Goal: Task Accomplishment & Management: Complete application form

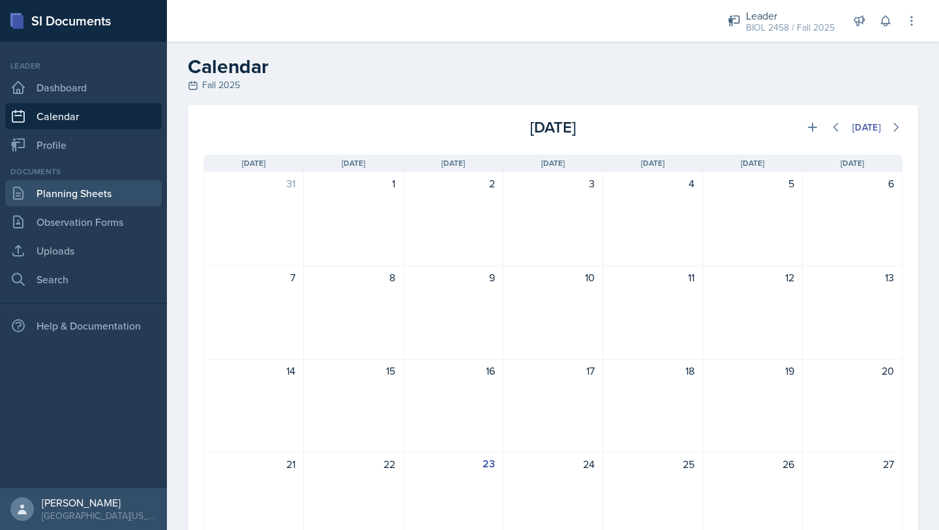
click at [96, 202] on link "Planning Sheets" at bounding box center [83, 193] width 157 height 26
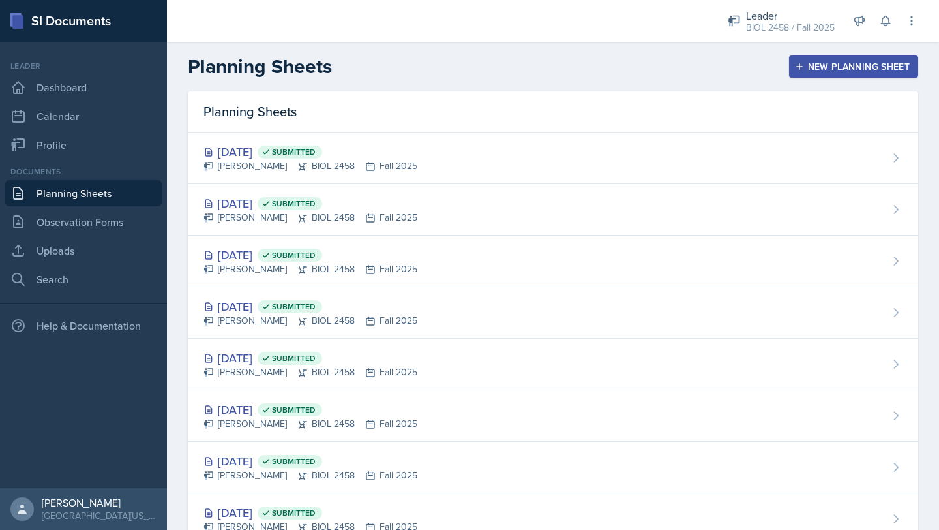
click at [838, 56] on button "New Planning Sheet" at bounding box center [853, 66] width 129 height 22
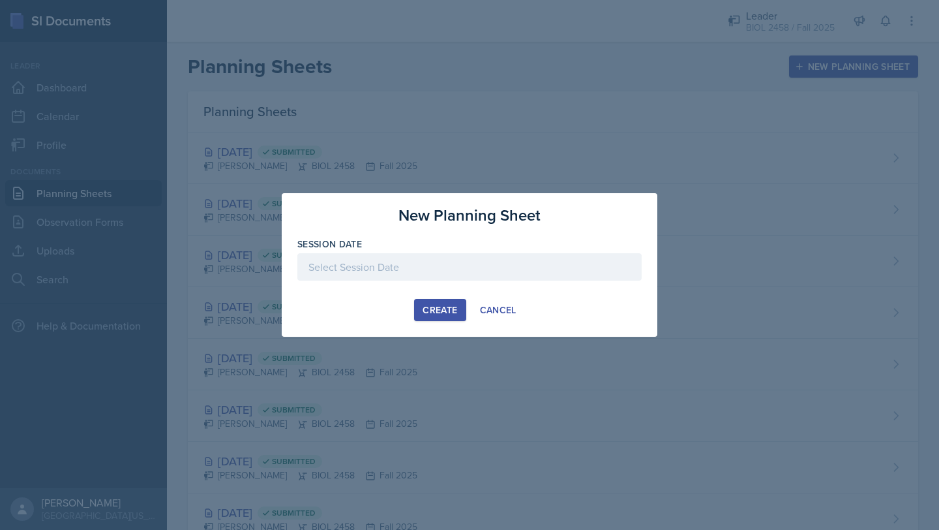
click at [479, 266] on div at bounding box center [469, 266] width 344 height 27
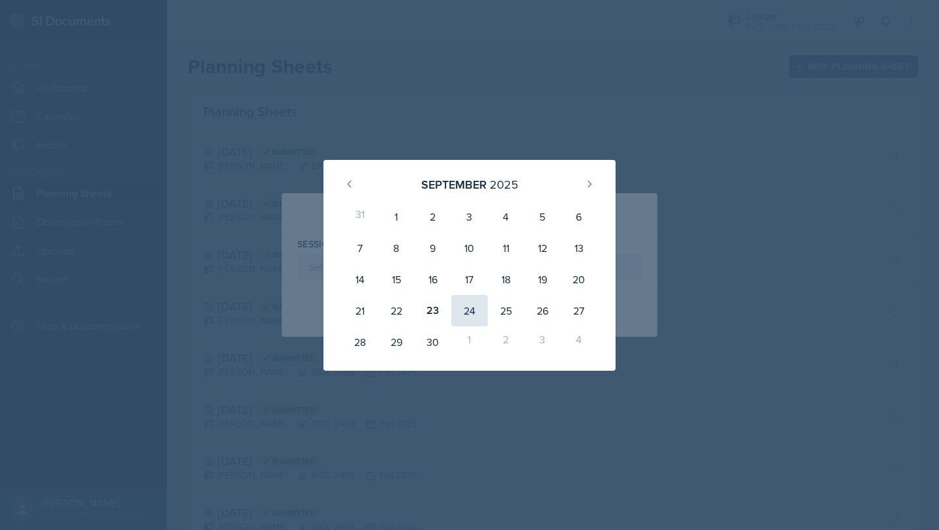
click at [476, 311] on div "24" at bounding box center [469, 310] width 37 height 31
type input "[DATE]"
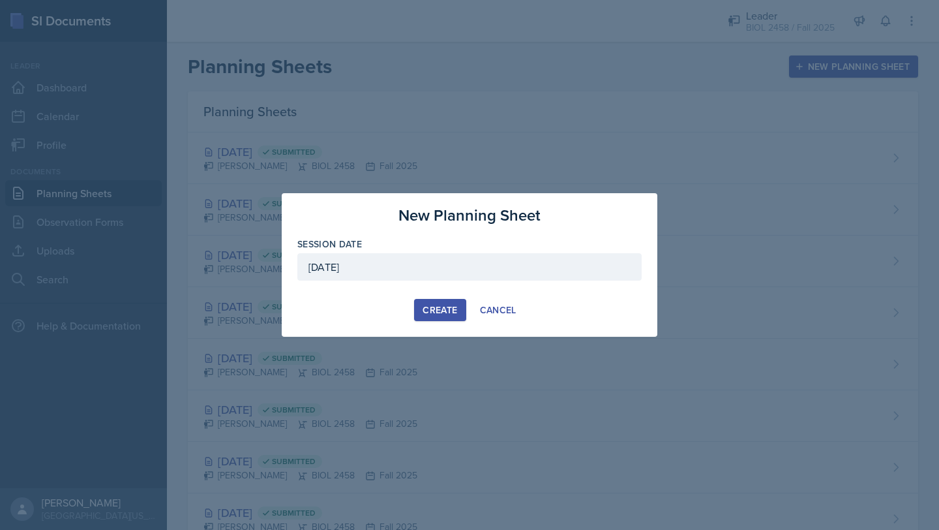
click at [444, 311] on div "Create" at bounding box center [440, 310] width 35 height 10
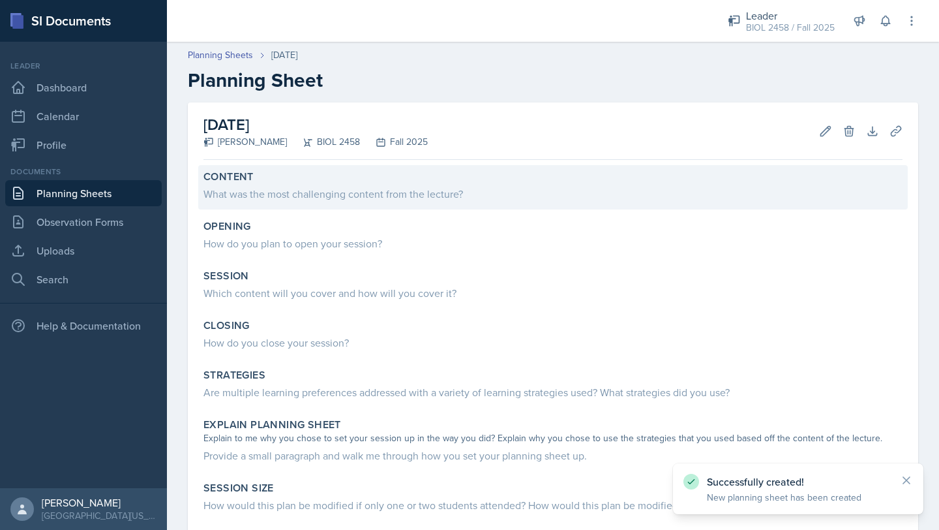
click at [355, 194] on div "What was the most challenging content from the lecture?" at bounding box center [553, 194] width 699 height 16
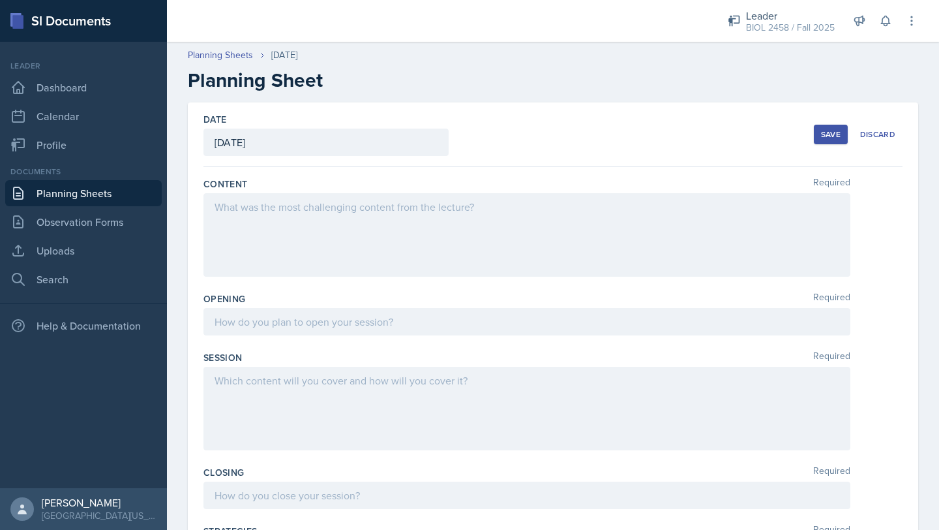
click at [366, 217] on div at bounding box center [527, 235] width 647 height 84
click at [276, 308] on div at bounding box center [527, 321] width 647 height 27
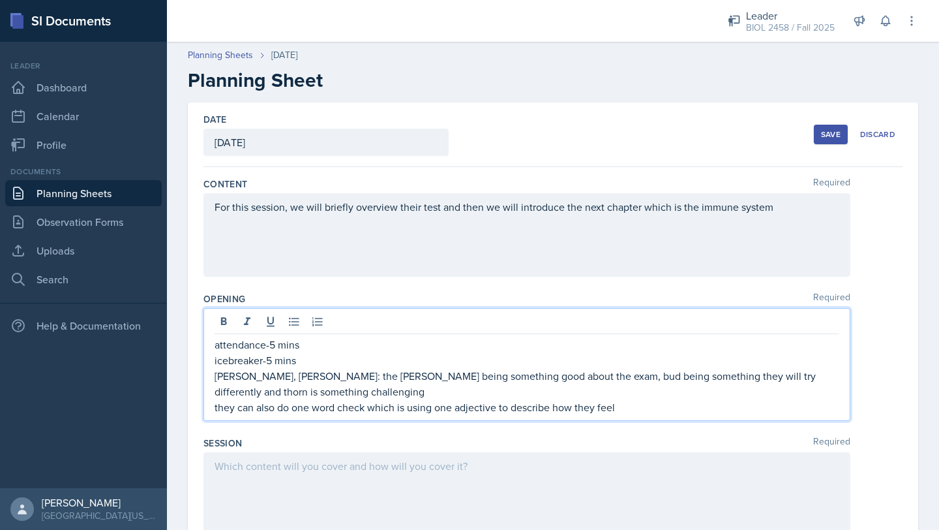
click at [358, 473] on div at bounding box center [527, 494] width 647 height 84
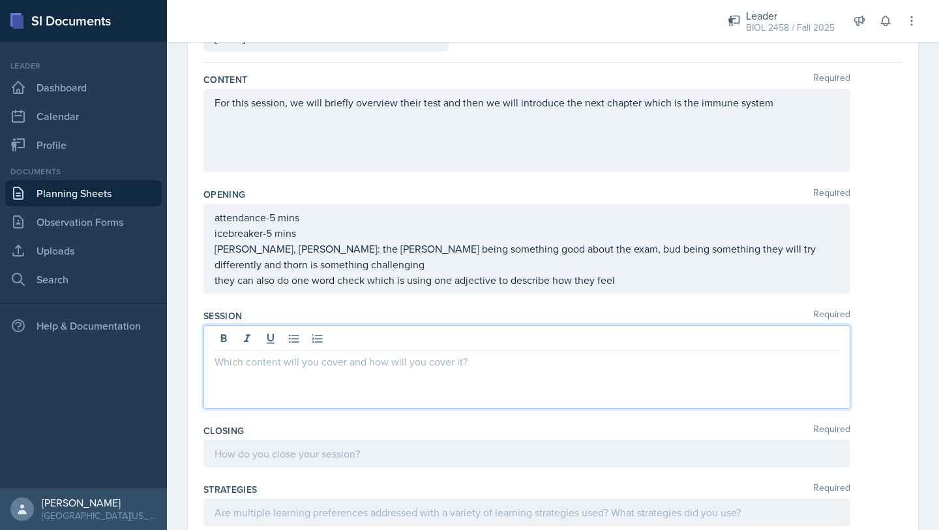
scroll to position [127, 0]
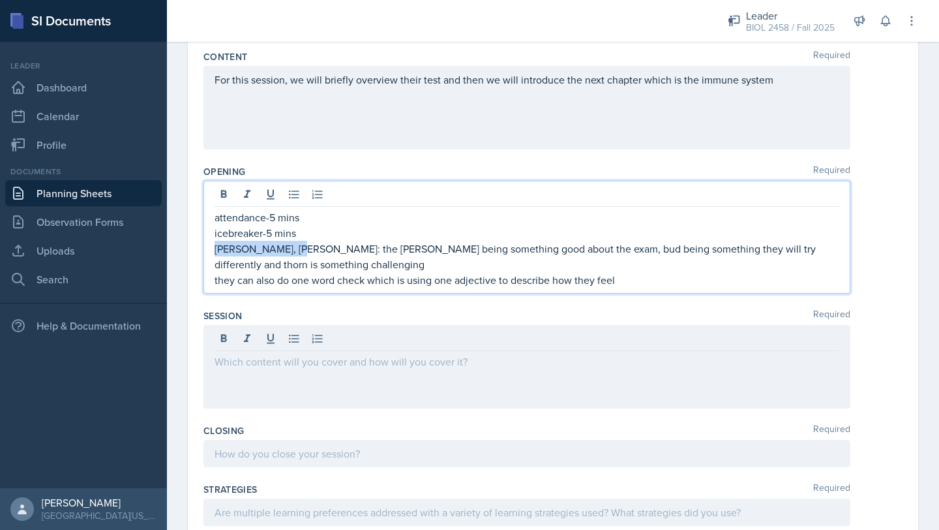
drag, startPoint x: 215, startPoint y: 252, endPoint x: 292, endPoint y: 252, distance: 77.0
click at [292, 252] on p "[PERSON_NAME], [PERSON_NAME]: the [PERSON_NAME] being something good about the …" at bounding box center [527, 256] width 625 height 31
click at [403, 269] on p "[PERSON_NAME], [PERSON_NAME]: the [PERSON_NAME] being something good about the …" at bounding box center [527, 257] width 625 height 32
click at [297, 283] on p "they can also do one word check which is using one adjective to describe how th…" at bounding box center [527, 281] width 625 height 16
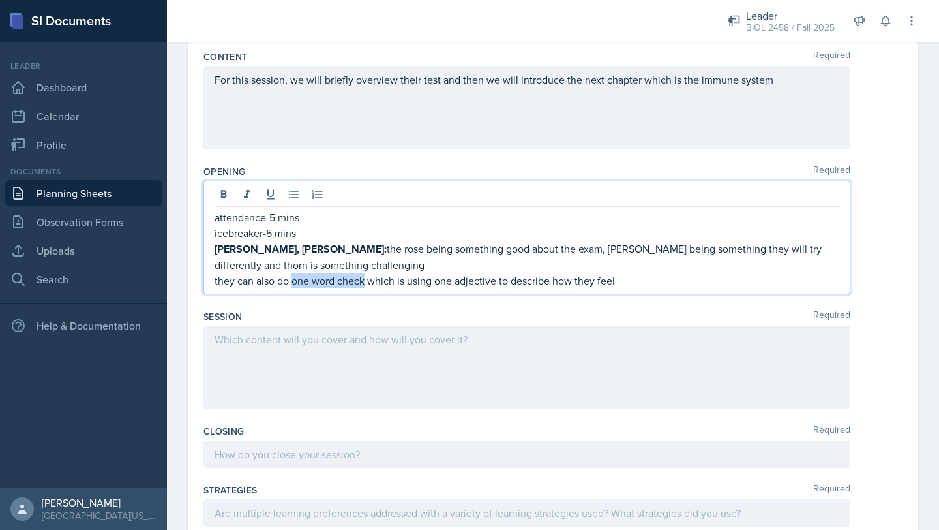
drag, startPoint x: 294, startPoint y: 283, endPoint x: 364, endPoint y: 287, distance: 69.9
click at [364, 287] on p "they can also do one word check which is using one adjective to describe how th…" at bounding box center [527, 281] width 625 height 16
click at [218, 279] on p "they can also do one word check which is using one adjective to describe how th…" at bounding box center [527, 281] width 625 height 16
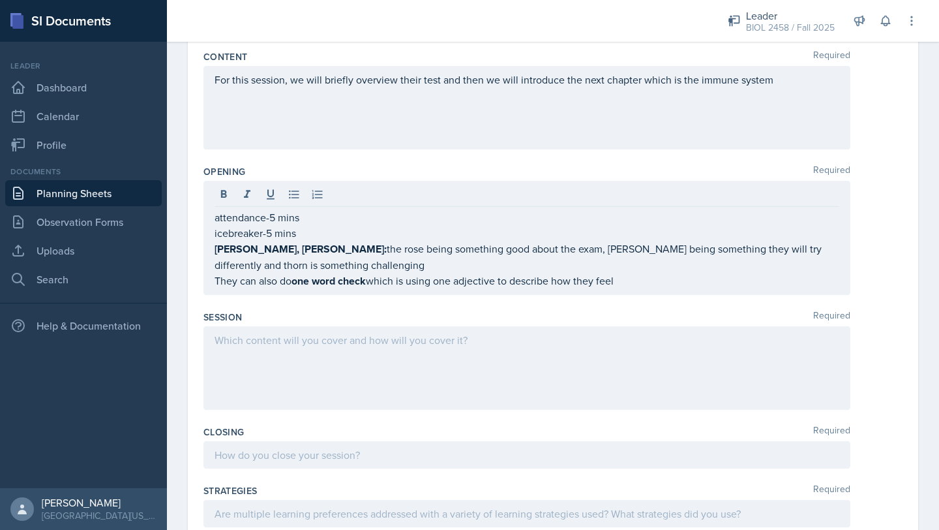
click at [317, 350] on div at bounding box center [527, 368] width 647 height 84
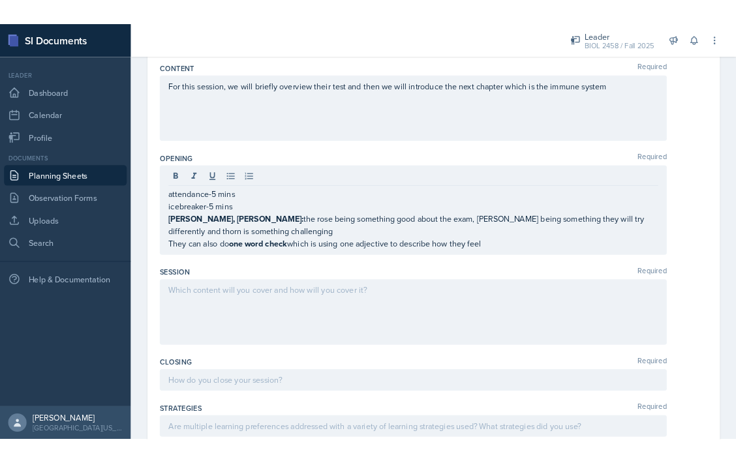
scroll to position [150, 0]
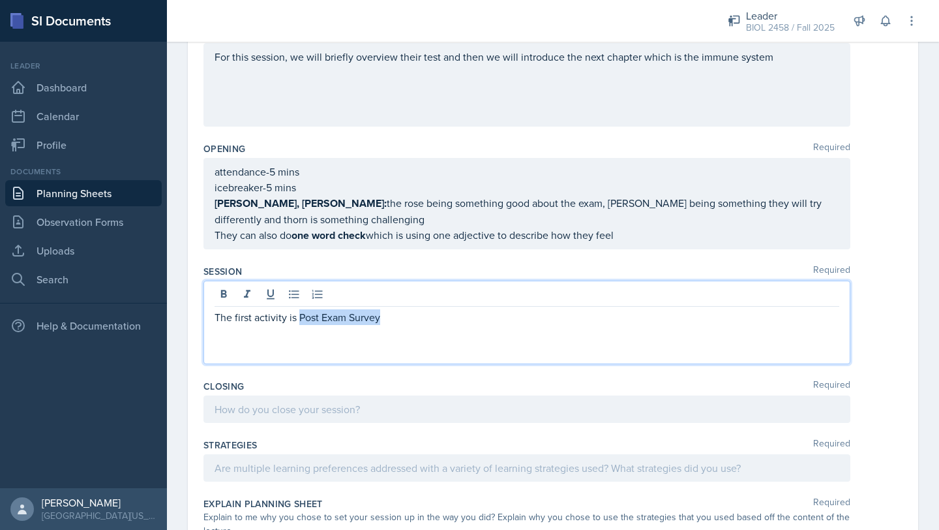
drag, startPoint x: 299, startPoint y: 316, endPoint x: 379, endPoint y: 318, distance: 79.6
click at [379, 318] on p "The first activity is Post Exam Survey" at bounding box center [527, 317] width 625 height 16
click at [382, 335] on div "The first activity is Post Exam Survey" at bounding box center [527, 323] width 647 height 84
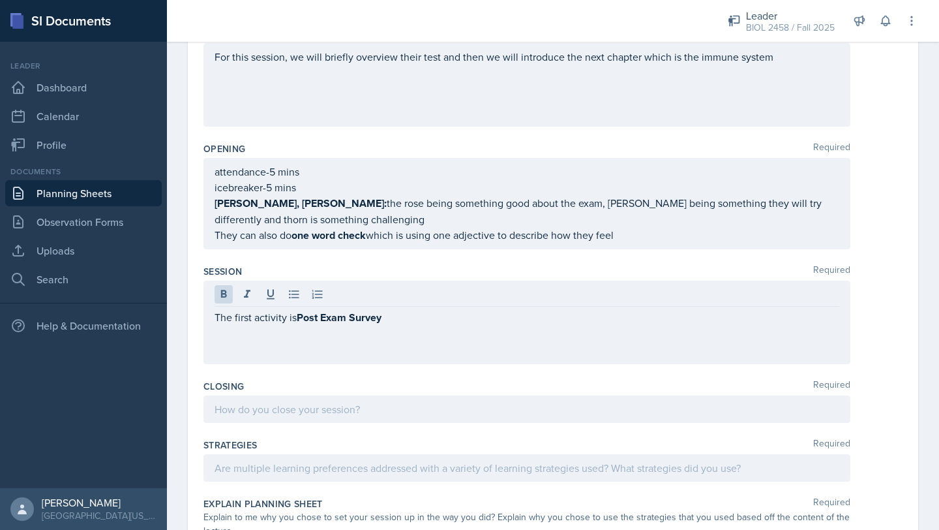
click at [295, 325] on div "The first activity is Post Exam Survey" at bounding box center [527, 323] width 647 height 84
click at [438, 300] on div at bounding box center [527, 296] width 625 height 22
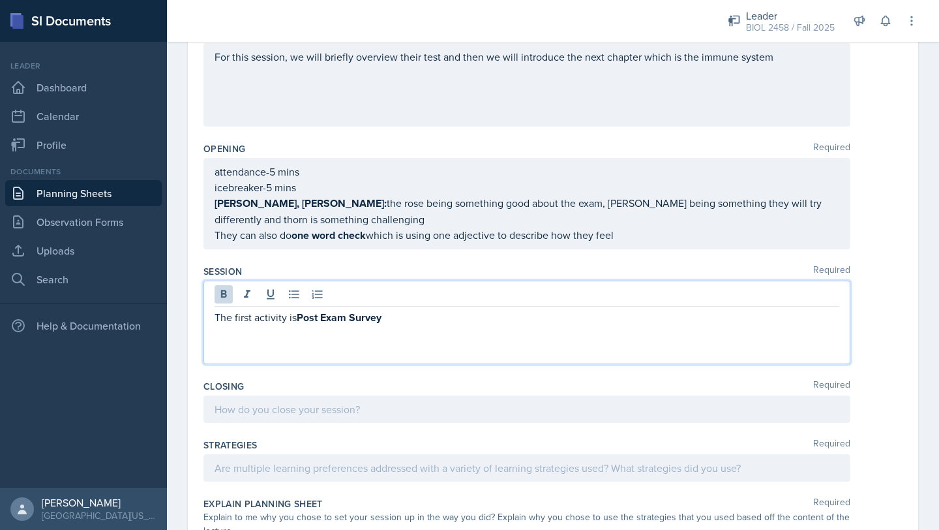
click at [405, 326] on div "The first activity is Post Exam Survey" at bounding box center [527, 323] width 647 height 84
click at [370, 346] on div "The first activity is Post Exam Survey" at bounding box center [527, 323] width 647 height 84
click at [303, 325] on div "The first activity is Post Exam Survey" at bounding box center [527, 323] width 647 height 84
click at [289, 316] on p "The first activity is Post Exam Survey" at bounding box center [527, 317] width 625 height 16
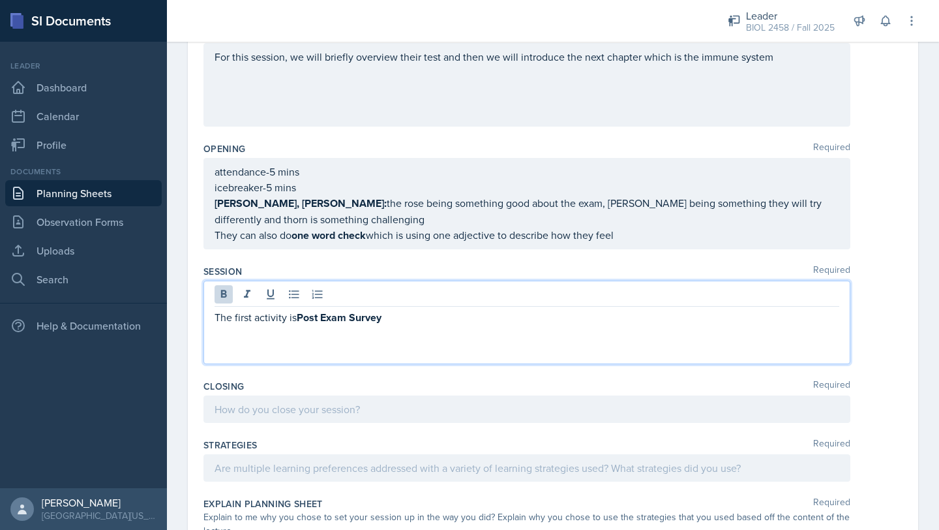
click at [410, 318] on p "The first activity is Post Exam Survey" at bounding box center [527, 317] width 625 height 16
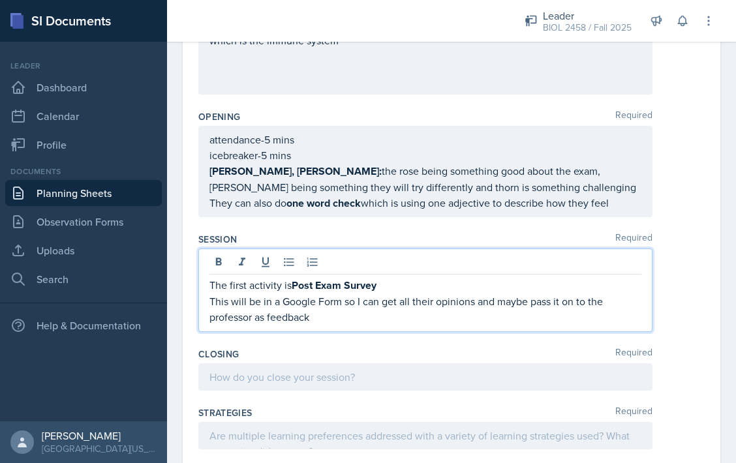
scroll to position [183, 0]
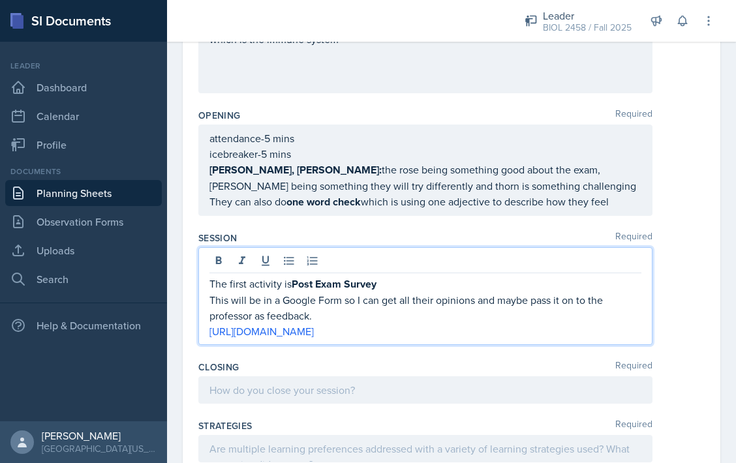
click at [323, 311] on p "This will be in a Google Form so I can get all their opinions and maybe pass it…" at bounding box center [425, 307] width 432 height 31
click at [520, 314] on p "This will be in a Google Form so I can get all their opinions and maybe pass it…" at bounding box center [425, 307] width 432 height 31
click at [560, 316] on p "This will be in a Google Form so I can get all their opinions and maybe pass it…" at bounding box center [425, 307] width 432 height 31
click at [572, 339] on p "[URL][DOMAIN_NAME]" at bounding box center [425, 332] width 432 height 16
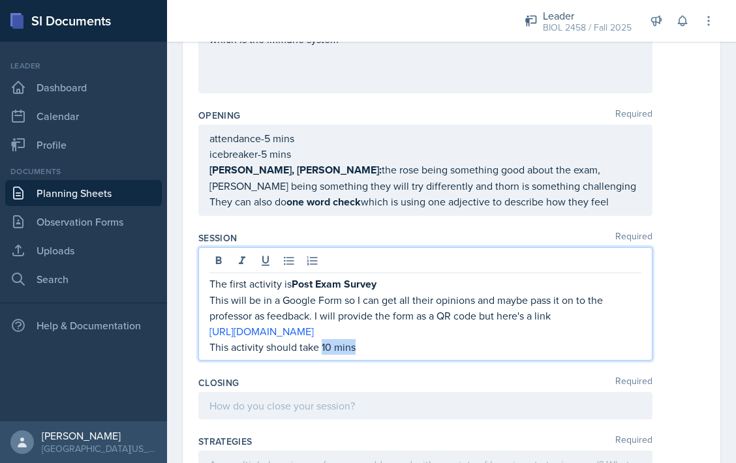
drag, startPoint x: 322, startPoint y: 365, endPoint x: 356, endPoint y: 367, distance: 34.0
click at [356, 355] on p "This activity should take 10 mins" at bounding box center [425, 347] width 432 height 16
click at [378, 355] on p "This activity should take 10 mins" at bounding box center [425, 347] width 432 height 16
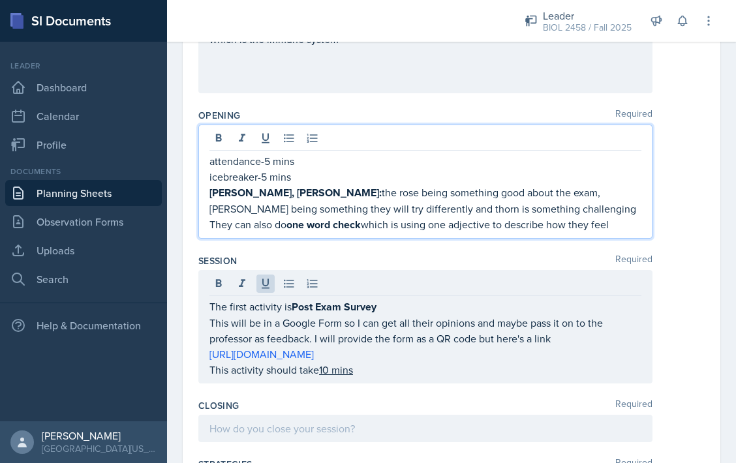
scroll to position [206, 0]
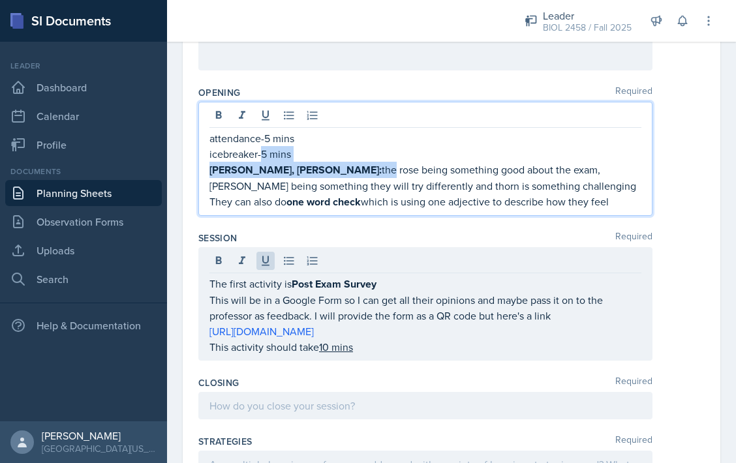
drag, startPoint x: 263, startPoint y: 157, endPoint x: 302, endPoint y: 162, distance: 39.5
click at [302, 162] on div "attendance-5 mins icebreaker-5 mins [PERSON_NAME], [PERSON_NAME]: the [PERSON_N…" at bounding box center [425, 170] width 432 height 80
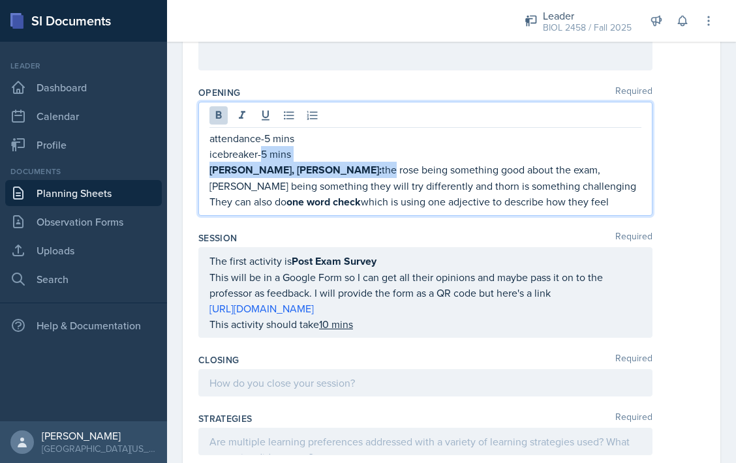
click at [298, 154] on p "icebreaker-5 mins" at bounding box center [425, 154] width 432 height 16
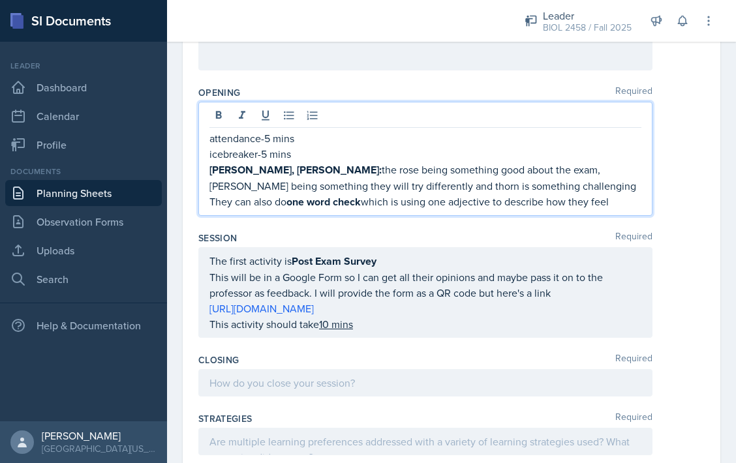
drag, startPoint x: 259, startPoint y: 155, endPoint x: 292, endPoint y: 159, distance: 33.6
click at [293, 159] on p "icebreaker-5 mins" at bounding box center [425, 154] width 432 height 16
drag, startPoint x: 262, startPoint y: 154, endPoint x: 296, endPoint y: 154, distance: 33.3
click at [296, 154] on p "icebreaker-5 mins" at bounding box center [425, 154] width 432 height 16
click at [265, 142] on p "attendance-5 mins" at bounding box center [425, 138] width 432 height 16
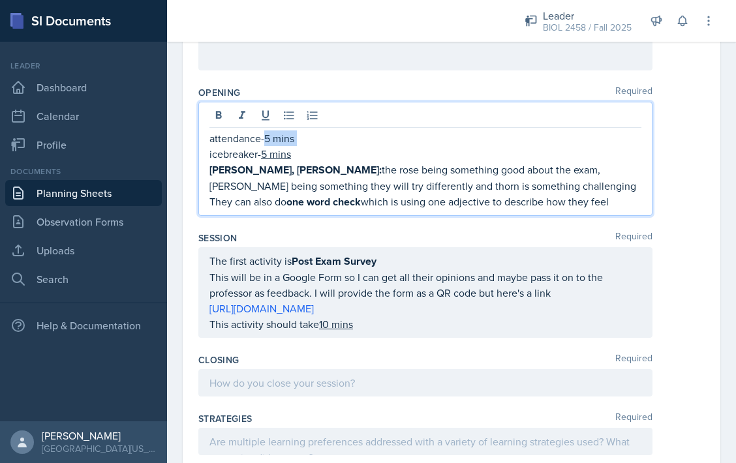
drag, startPoint x: 265, startPoint y: 142, endPoint x: 299, endPoint y: 142, distance: 33.9
click at [299, 142] on p "attendance-5 mins" at bounding box center [425, 138] width 432 height 16
click at [363, 332] on div "The first activity is Post Exam Survey This will be in a Google Form so I can g…" at bounding box center [425, 292] width 432 height 79
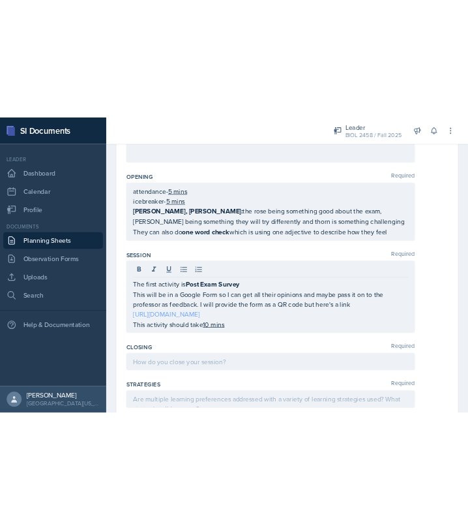
scroll to position [183, 0]
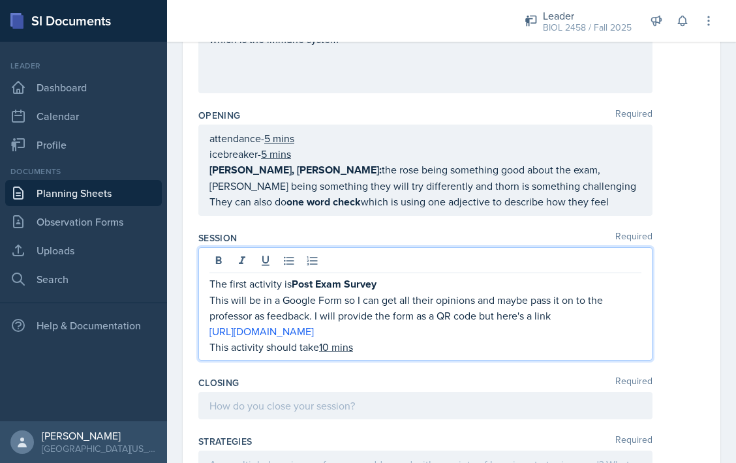
click at [398, 355] on p "This activity should take 10 mins" at bounding box center [425, 347] width 432 height 16
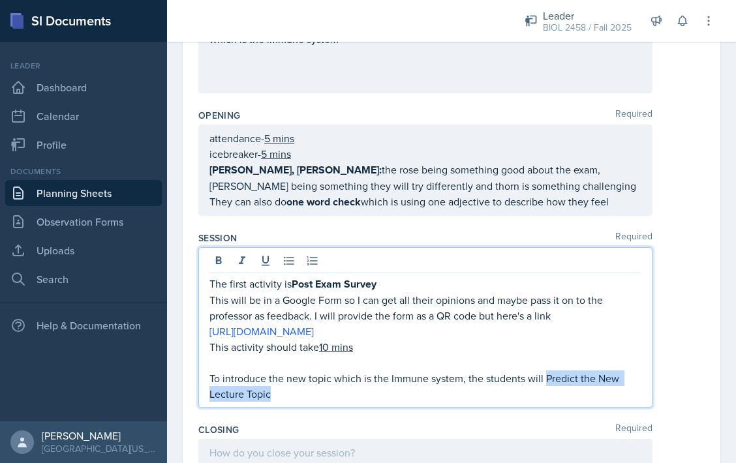
drag, startPoint x: 545, startPoint y: 393, endPoint x: 545, endPoint y: 405, distance: 12.4
click at [545, 402] on p "To introduce the new topic which is the Immune system, the students will Predic…" at bounding box center [425, 386] width 432 height 31
click at [466, 403] on p "To introduce the new topic which is the Immune system, the students will Predic…" at bounding box center [425, 387] width 432 height 33
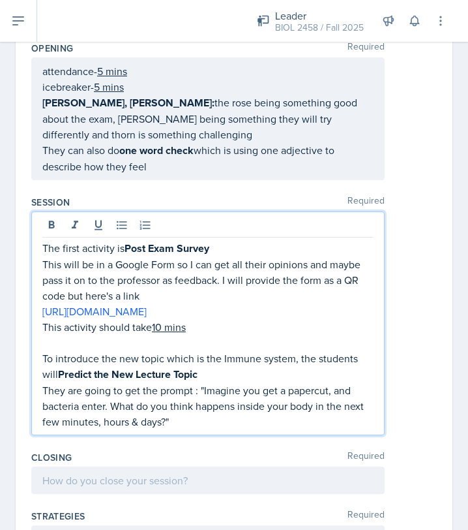
scroll to position [266, 0]
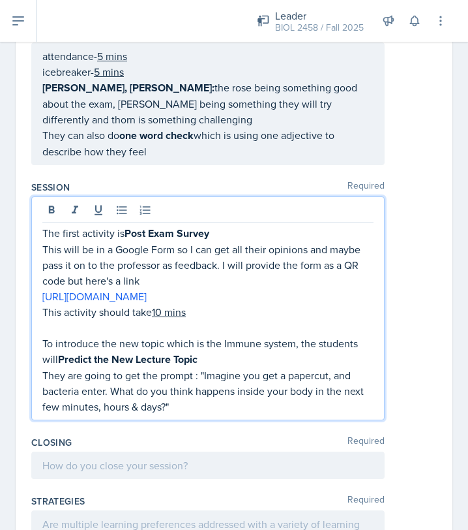
click at [316, 408] on p "They are going to get the prompt : "Imagine you get a papercut, and bacteria en…" at bounding box center [207, 390] width 331 height 47
click at [236, 414] on p "They are going to get the prompt : "Imagine you get a [MEDICAL_DATA], and bacte…" at bounding box center [207, 390] width 331 height 47
drag, startPoint x: 174, startPoint y: 438, endPoint x: 192, endPoint y: 439, distance: 18.3
click at [192, 414] on p "They are going to get the prompt : "Imagine you get a [MEDICAL_DATA], and bacte…" at bounding box center [207, 390] width 331 height 47
click at [205, 414] on p "They are going to get the prompt : "Imagine you get a [MEDICAL_DATA], and bacte…" at bounding box center [207, 390] width 331 height 47
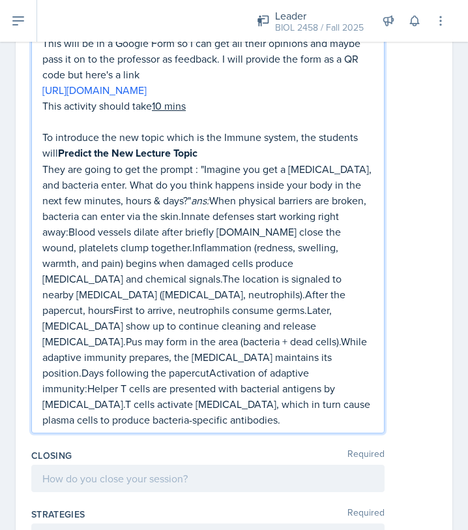
scroll to position [487, 0]
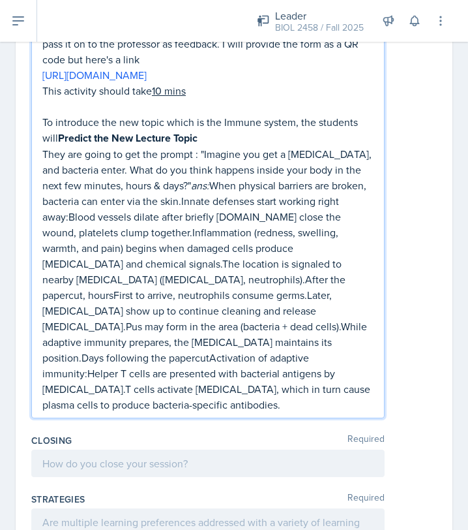
click at [210, 376] on p "They are going to get the prompt : "Imagine you get a [MEDICAL_DATA], and bacte…" at bounding box center [207, 279] width 331 height 266
click at [82, 373] on p "They are going to get the prompt : "Imagine you get a [MEDICAL_DATA], and bacte…" at bounding box center [207, 279] width 331 height 266
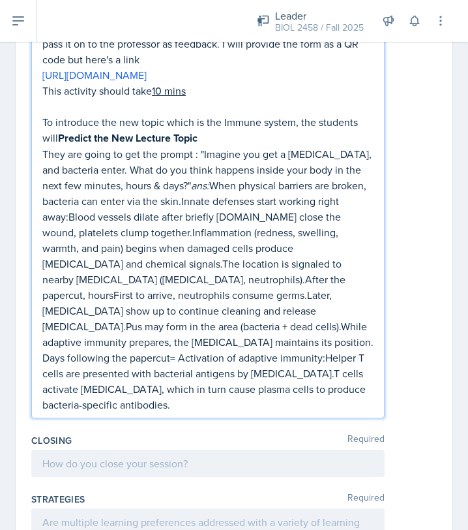
click at [169, 375] on p "They are going to get the prompt : "Imagine you get a [MEDICAL_DATA], and bacte…" at bounding box center [207, 279] width 331 height 266
click at [318, 392] on p "They are going to get the prompt : "Imagine you get a [MEDICAL_DATA], and bacte…" at bounding box center [207, 279] width 331 height 266
click at [327, 374] on p "They are going to get the prompt : "Imagine you get a [MEDICAL_DATA], and bacte…" at bounding box center [207, 279] width 331 height 266
click at [181, 236] on p "They are going to get the prompt : "Imagine you get a [MEDICAL_DATA], and bacte…" at bounding box center [207, 279] width 331 height 266
click at [70, 249] on p "They are going to get the prompt : "Imagine you get a [MEDICAL_DATA], and bacte…" at bounding box center [207, 279] width 331 height 266
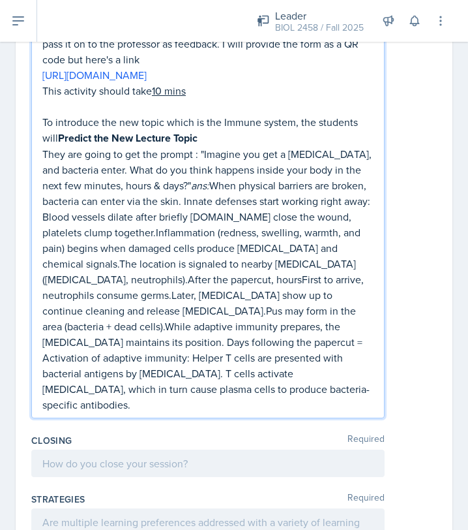
click at [245, 248] on p "They are going to get the prompt : "Imagine you get a [MEDICAL_DATA], and bacte…" at bounding box center [207, 279] width 331 height 266
click at [156, 267] on p "They are going to get the prompt : "Imagine you get a [MEDICAL_DATA], and bacte…" at bounding box center [207, 279] width 331 height 266
click at [78, 298] on p "They are going to get the prompt : "Imagine you get a [MEDICAL_DATA], and bacte…" at bounding box center [207, 279] width 331 height 266
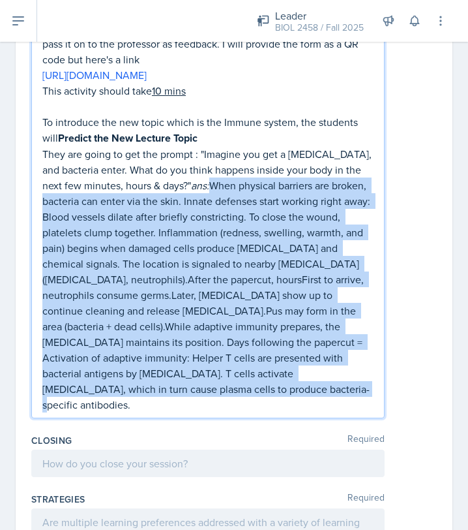
drag, startPoint x: 194, startPoint y: 216, endPoint x: 267, endPoint y: 427, distance: 222.8
click at [267, 418] on div "The first activity is Post Exam Survey This will be in a Google Form so I can g…" at bounding box center [208, 196] width 354 height 443
copy p "When physical barriers are broken, bacteria can enter via the skin. Innate defe…"
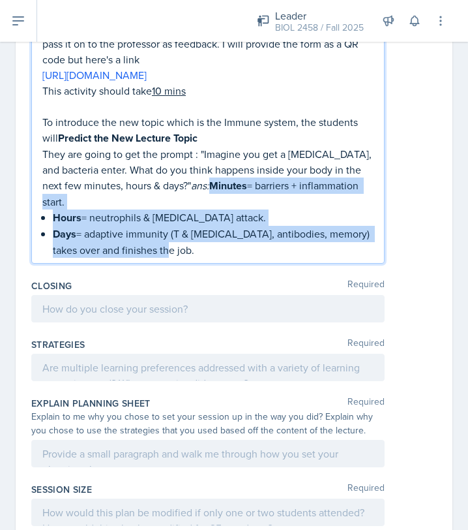
drag, startPoint x: 194, startPoint y: 220, endPoint x: 212, endPoint y: 277, distance: 59.6
click at [212, 274] on div "Session Required The first activity is Post Exam Survey This will be in a Googl…" at bounding box center [234, 114] width 406 height 320
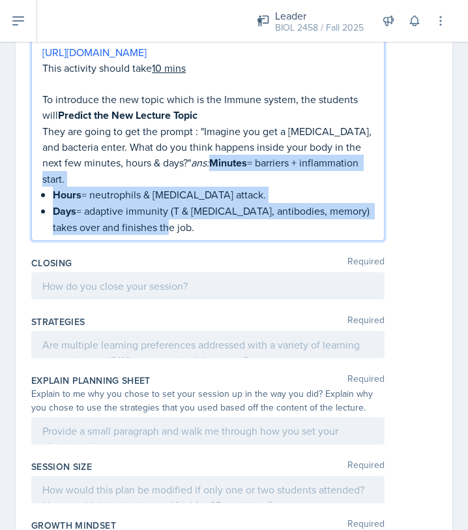
scroll to position [464, 0]
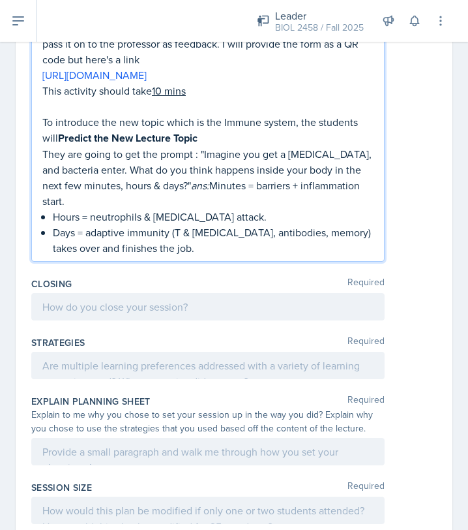
click at [205, 262] on div "The first activity is Post Exam Survey This will be in a Google Form so I can g…" at bounding box center [208, 130] width 354 height 264
click at [205, 256] on p "Days = adaptive immunity (T & [MEDICAL_DATA], antibodies, memory) takes over an…" at bounding box center [213, 239] width 321 height 31
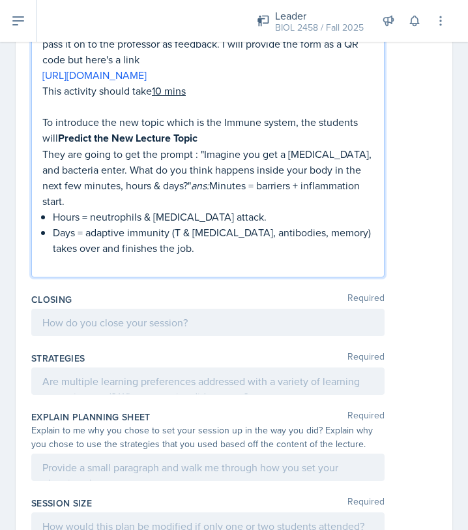
click at [195, 209] on p "They are going to get the prompt : "Imagine you get a [MEDICAL_DATA], and bacte…" at bounding box center [207, 177] width 331 height 63
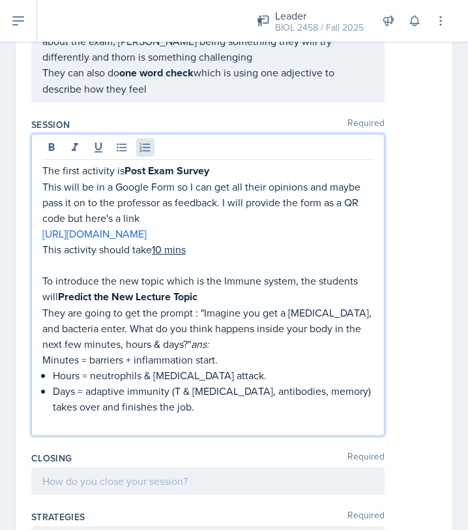
scroll to position [320, 0]
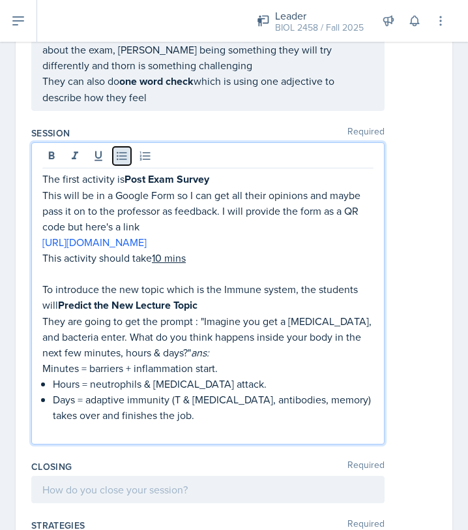
click at [125, 153] on icon at bounding box center [121, 155] width 13 height 13
click at [119, 438] on p at bounding box center [207, 431] width 331 height 16
click at [171, 360] on p "They are going to get the prompt : "Imagine you get a [MEDICAL_DATA], and bacte…" at bounding box center [207, 336] width 331 height 47
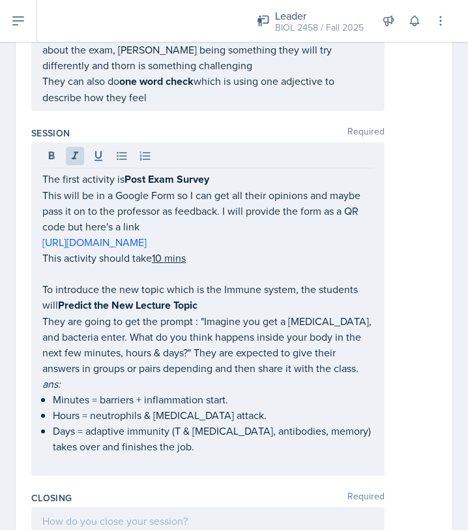
click at [72, 476] on div "The first activity is Post Exam Survey This will be in a Google Form so I can g…" at bounding box center [208, 308] width 354 height 333
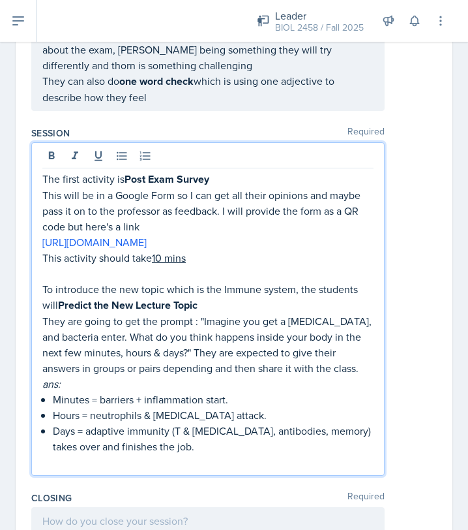
click at [63, 470] on p at bounding box center [207, 462] width 331 height 16
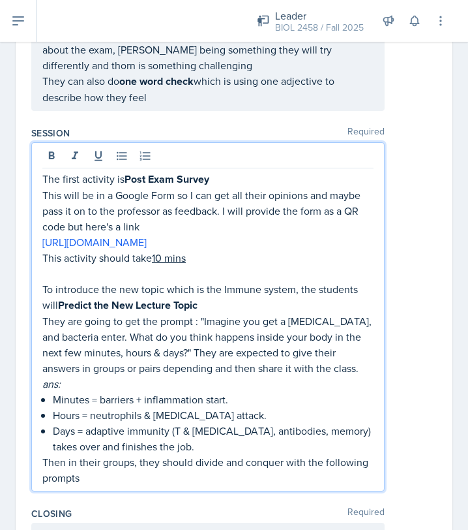
click at [197, 485] on p "Then in their groups, they should divide and conquer with the following prompts" at bounding box center [207, 469] width 331 height 31
drag, startPoint x: 194, startPoint y: 496, endPoint x: 282, endPoint y: 494, distance: 88.7
click at [282, 485] on p "Then in their groups, they should divide and conquer with the following prompts" at bounding box center [207, 469] width 331 height 31
click at [190, 486] on p "Then in their groups, they should divide and conquer with the following prompts" at bounding box center [207, 470] width 331 height 32
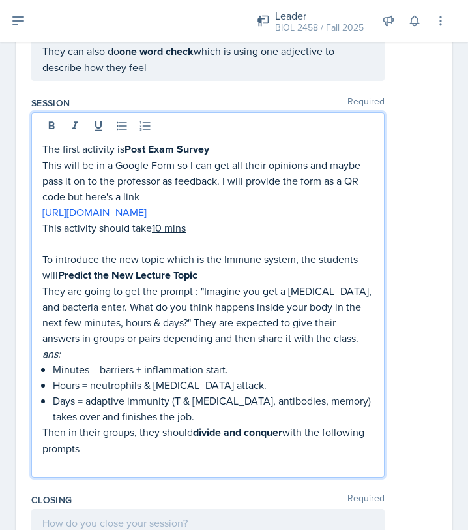
scroll to position [357, 0]
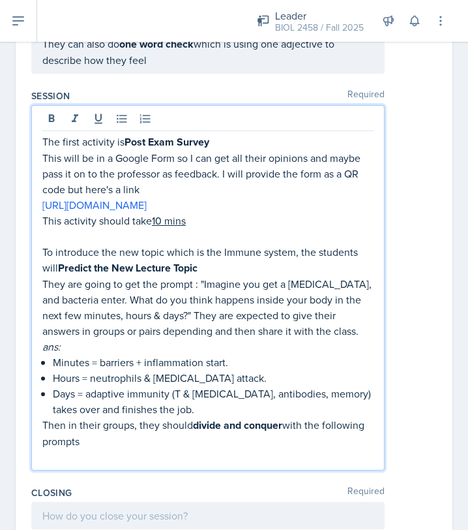
click at [319, 339] on p "They are going to get the prompt : "Imagine you get a [MEDICAL_DATA], and bacte…" at bounding box center [207, 307] width 331 height 63
click at [215, 417] on p "Days = adaptive immunity (T & [MEDICAL_DATA], antibodies, memory) takes over an…" at bounding box center [213, 401] width 321 height 31
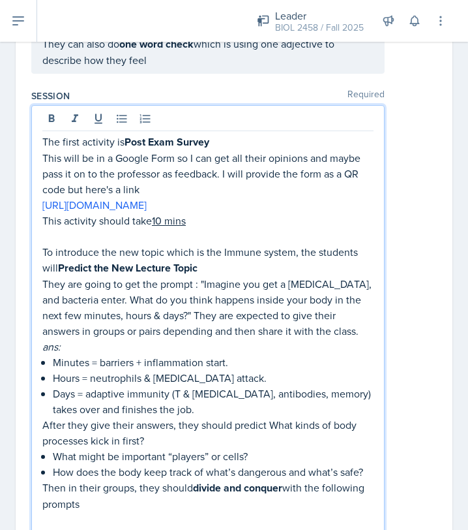
click at [269, 448] on p "After they give their answers, they should predict What kinds of body processes…" at bounding box center [207, 432] width 331 height 31
click at [290, 433] on p "After they give their answers, they should predict" at bounding box center [207, 425] width 331 height 16
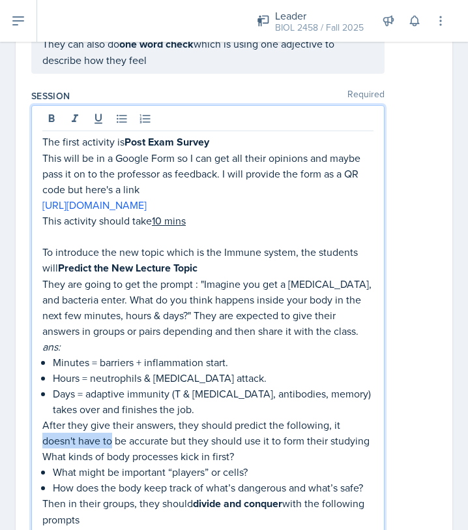
drag, startPoint x: 114, startPoint y: 473, endPoint x: 43, endPoint y: 472, distance: 70.5
click at [43, 448] on p "After they give their answers, they should predict the following, it doesn't ha…" at bounding box center [207, 432] width 331 height 31
click at [316, 448] on p "After they give their answers, they should predict the following, it may not be…" at bounding box center [207, 432] width 331 height 31
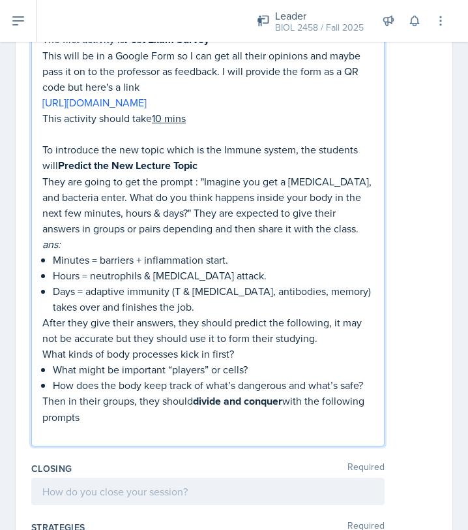
scroll to position [463, 0]
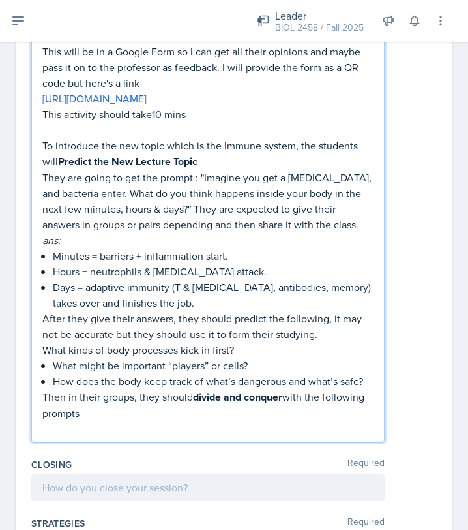
click at [43, 357] on p "What kinds of body processes kick in first?" at bounding box center [207, 350] width 331 height 16
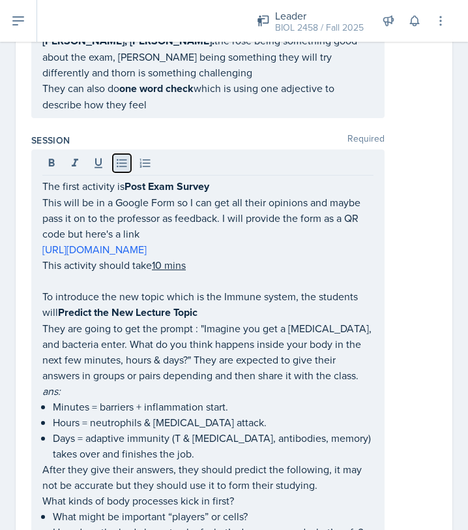
click at [121, 160] on icon at bounding box center [121, 163] width 13 height 13
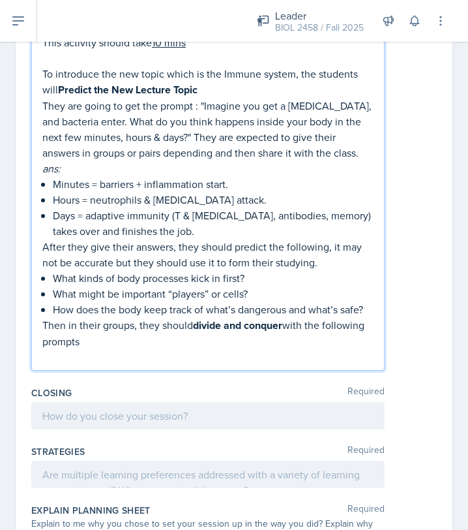
scroll to position [541, 0]
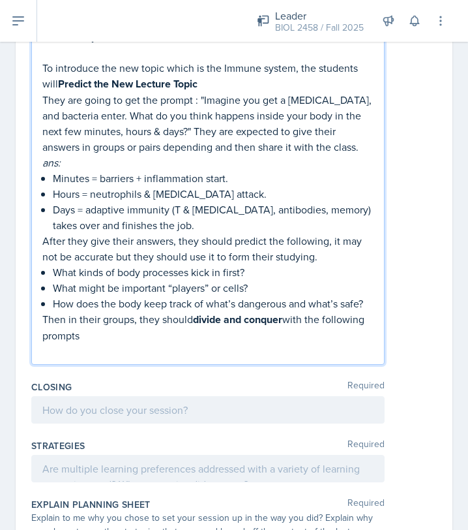
click at [113, 343] on p "Then in their groups, they should divide and conquer with the following prompts" at bounding box center [207, 327] width 331 height 32
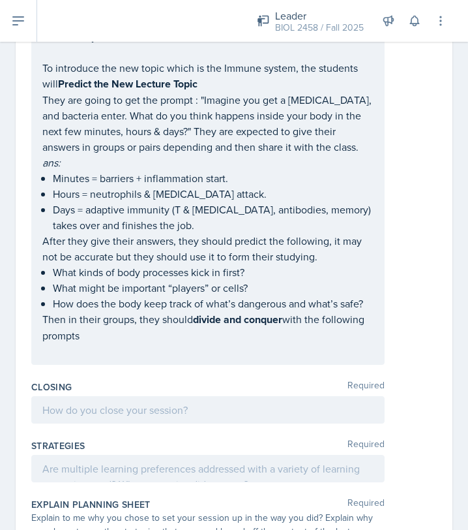
click at [378, 334] on div "The first activity is Post Exam Survey This will be in a Google Form so I can g…" at bounding box center [208, 143] width 354 height 444
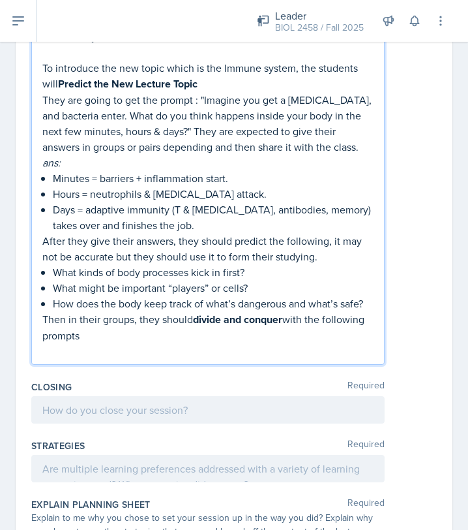
click at [43, 343] on p "Then in their groups, they should divide and conquer with the following prompts" at bounding box center [207, 327] width 331 height 32
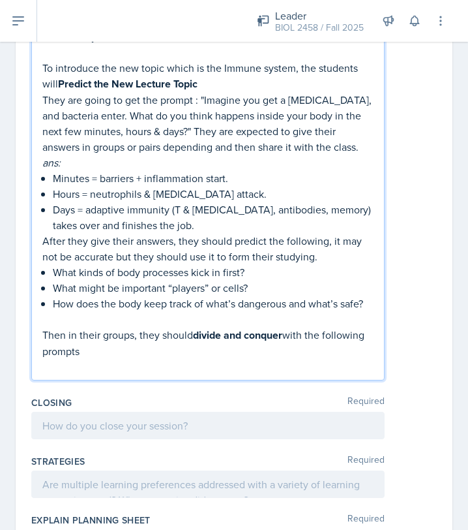
click at [42, 380] on div "The first activity is Post Exam Survey This will be in a Google Form so I can g…" at bounding box center [208, 150] width 354 height 459
click at [74, 374] on p at bounding box center [207, 367] width 331 height 16
click at [153, 233] on p "Days = adaptive immunity (T & [MEDICAL_DATA], antibodies, memory) takes over an…" at bounding box center [213, 217] width 321 height 31
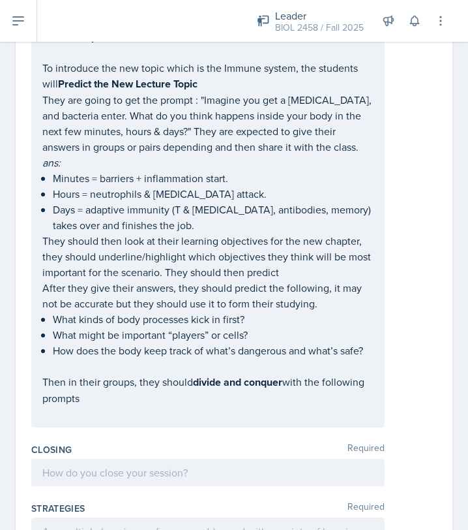
click at [99, 486] on div at bounding box center [208, 472] width 354 height 27
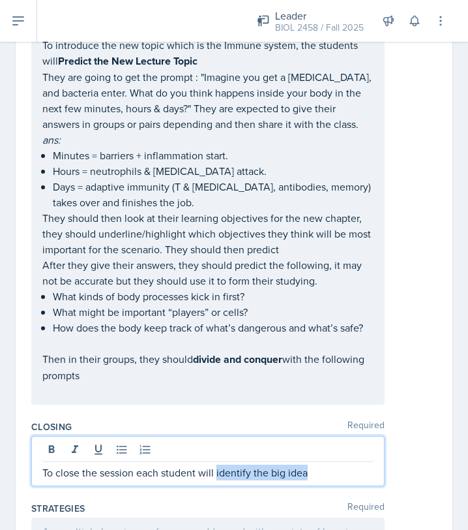
drag, startPoint x: 217, startPoint y: 503, endPoint x: 303, endPoint y: 510, distance: 86.4
click at [303, 486] on div "To close the session each student will identify the big idea" at bounding box center [208, 461] width 354 height 50
click at [320, 481] on p "To close the session each student will identify the big idea" at bounding box center [207, 472] width 331 height 16
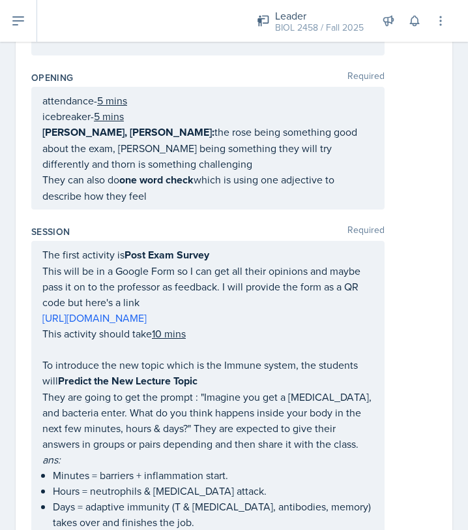
scroll to position [44, 0]
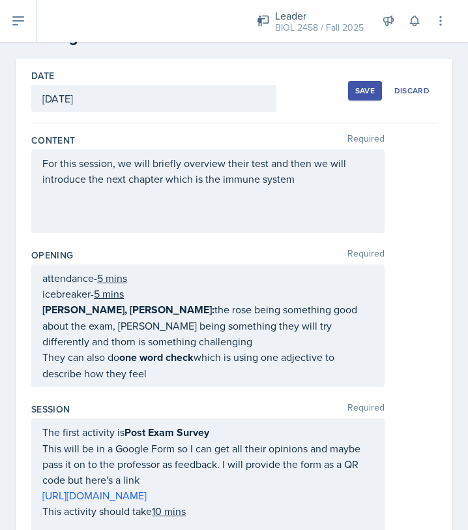
click at [102, 296] on u "5 mins" at bounding box center [109, 293] width 30 height 14
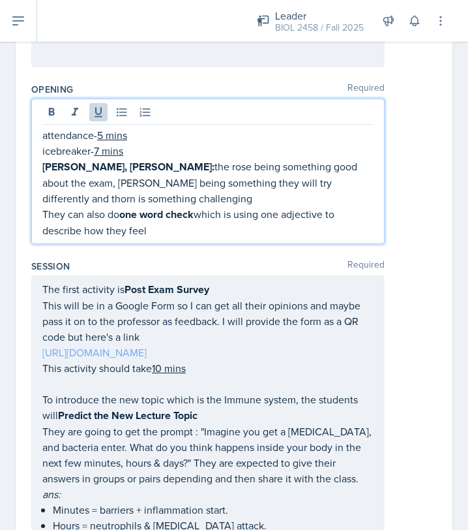
scroll to position [212, 0]
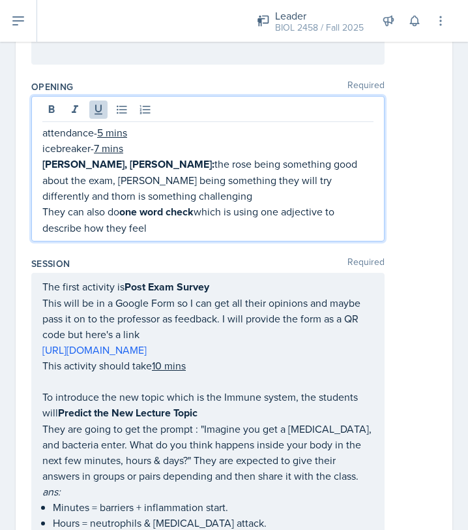
click at [164, 372] on u "10 mins" at bounding box center [169, 365] width 34 height 14
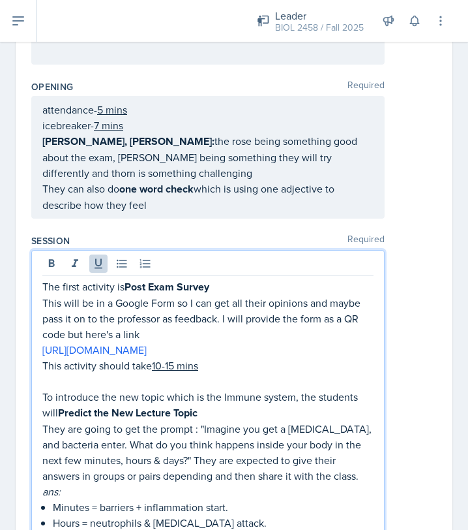
click at [146, 336] on p "This will be in a Google Form so I can get all their opinions and maybe pass it…" at bounding box center [207, 318] width 331 height 47
click at [223, 321] on p "This will be in a Google Form so I can get all their opinions and maybe pass it…" at bounding box center [207, 318] width 331 height 47
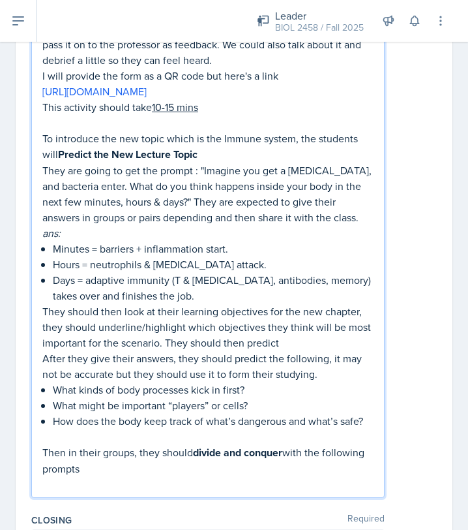
scroll to position [491, 0]
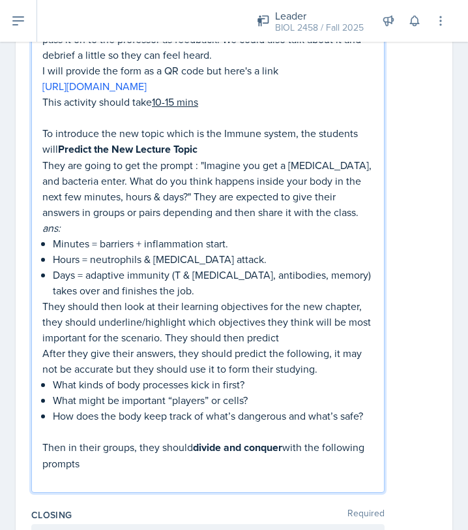
click at [225, 187] on p "They are going to get the prompt : "Imagine you get a [MEDICAL_DATA], and bacte…" at bounding box center [207, 188] width 331 height 63
click at [226, 157] on p "To introduce the new topic which is the Immune system, the students will Predic…" at bounding box center [207, 141] width 331 height 32
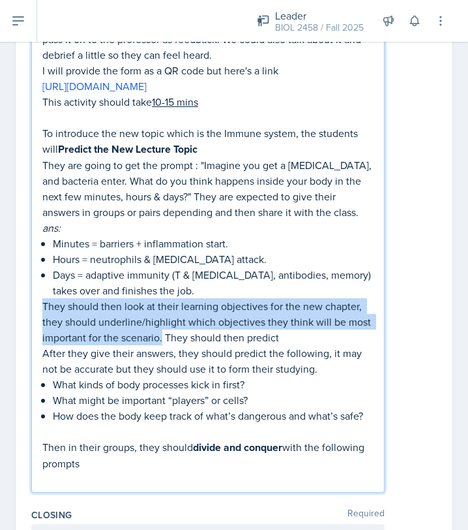
drag, startPoint x: 43, startPoint y: 337, endPoint x: 161, endPoint y: 369, distance: 122.2
click at [161, 345] on p "They should then look at their learning objectives for the new chapter, they sh…" at bounding box center [207, 321] width 331 height 47
copy p "They should then look at their learning objectives for the new chapter, they sh…"
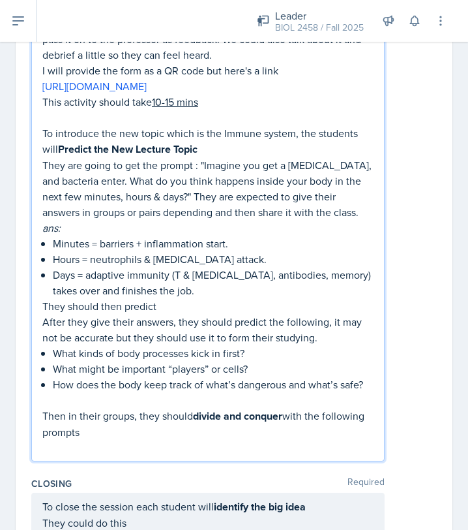
click at [173, 220] on p "They are going to get the prompt : "Imagine you get a [MEDICAL_DATA], and bacte…" at bounding box center [207, 188] width 331 height 63
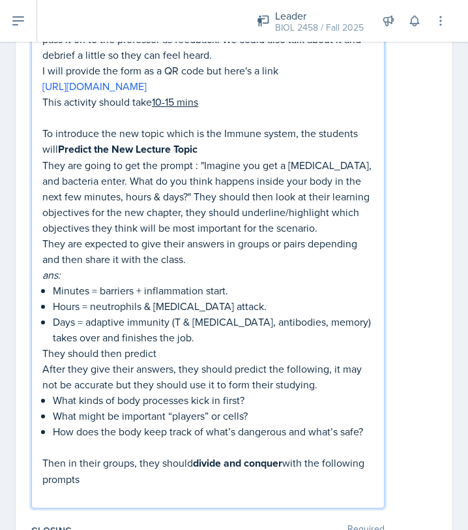
click at [164, 361] on p "They should then predict" at bounding box center [207, 353] width 331 height 16
drag, startPoint x: 164, startPoint y: 386, endPoint x: 46, endPoint y: 385, distance: 117.4
click at [46, 361] on p "They should then predict" at bounding box center [207, 353] width 331 height 16
click at [91, 455] on p at bounding box center [207, 447] width 331 height 16
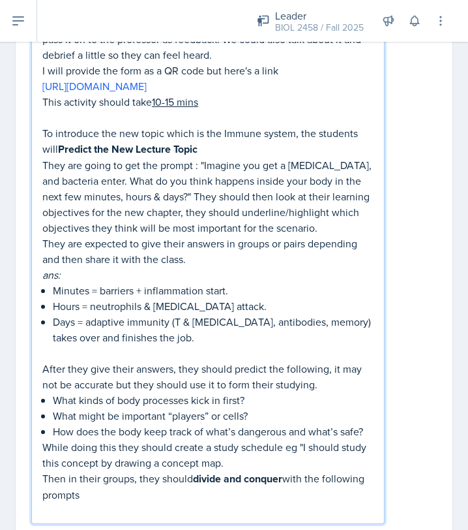
click at [100, 470] on p "While doing this they should create a study schedule eg "I should study this co…" at bounding box center [207, 454] width 331 height 31
click at [274, 470] on p "While doing this they should create a study schedule eg "I should study this co…" at bounding box center [207, 454] width 331 height 31
click at [42, 476] on div "The first activity is Post Exam Survey This will be in a Google Form so I can g…" at bounding box center [208, 247] width 354 height 553
click at [42, 470] on p "While doing this they should create a study schedule eg "I should study this co…" at bounding box center [207, 454] width 331 height 31
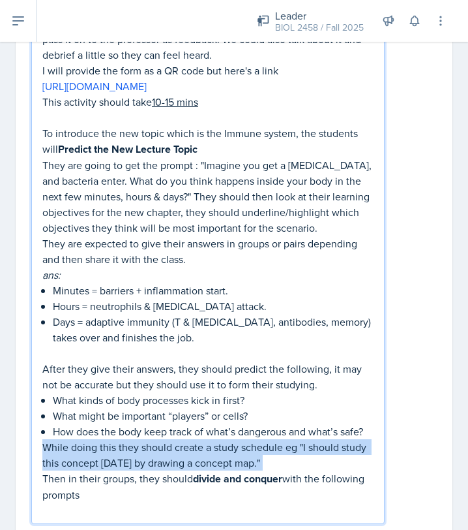
click at [42, 470] on p "While doing this they should create a study schedule eg "I should study this co…" at bounding box center [207, 454] width 331 height 31
click at [48, 470] on p "While doing this they should create a study schedule eg "I should study this co…" at bounding box center [207, 454] width 331 height 31
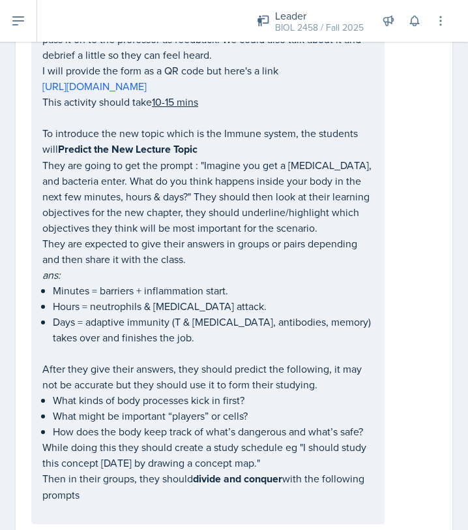
click at [39, 474] on div "The first activity is Post Exam Survey This will be in a Google Form so I can g…" at bounding box center [208, 247] width 354 height 553
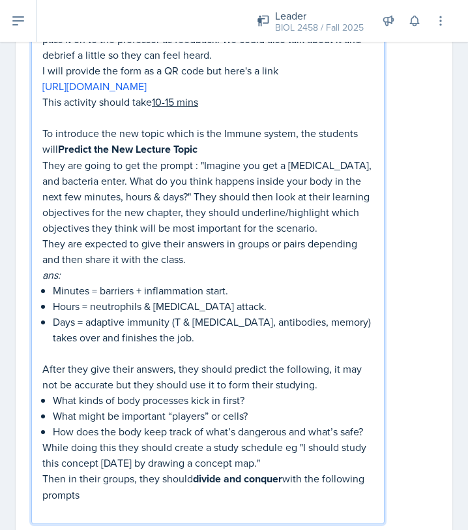
click at [125, 408] on p "What kinds of body processes kick in first?" at bounding box center [213, 400] width 321 height 16
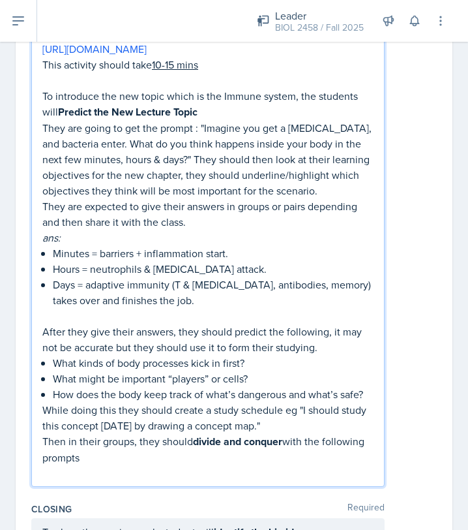
scroll to position [569, 0]
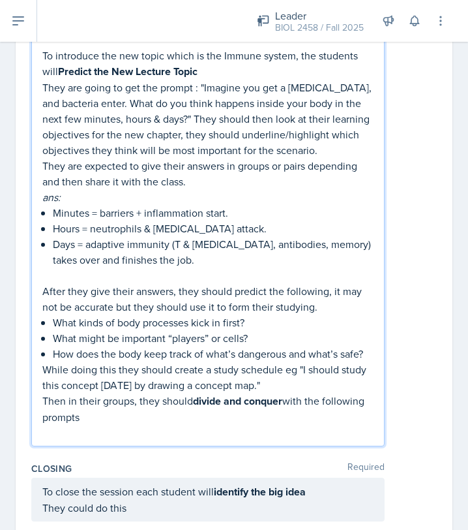
click at [44, 393] on p "While doing this they should create a study schedule eg "I should study this co…" at bounding box center [207, 376] width 331 height 31
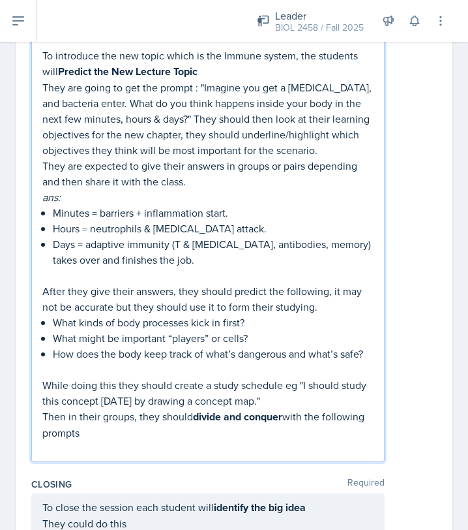
click at [290, 408] on p "While doing this they should create a study schedule eg "I should study this co…" at bounding box center [207, 392] width 331 height 31
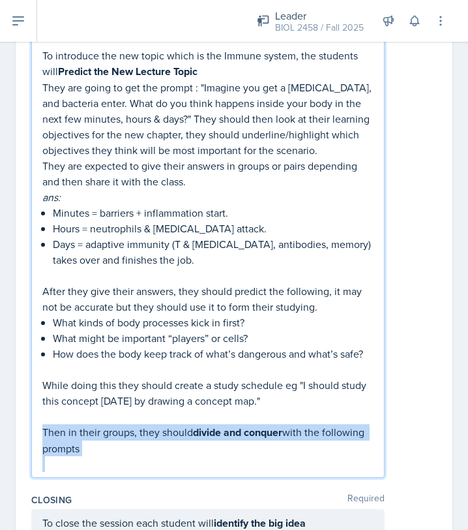
drag, startPoint x: 43, startPoint y: 462, endPoint x: 97, endPoint y: 487, distance: 59.8
click at [97, 472] on div "The first activity is Post Exam Survey This will be in a Google Form so I can g…" at bounding box center [207, 197] width 331 height 550
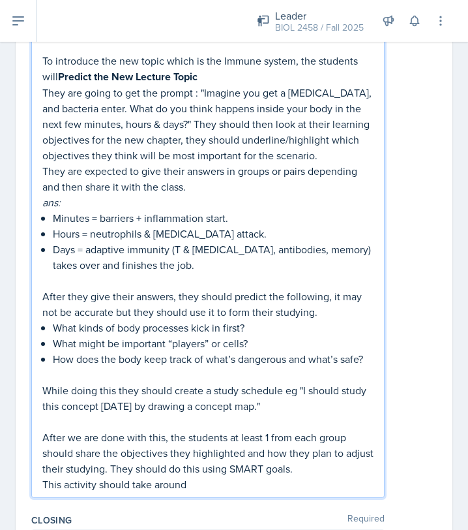
scroll to position [575, 0]
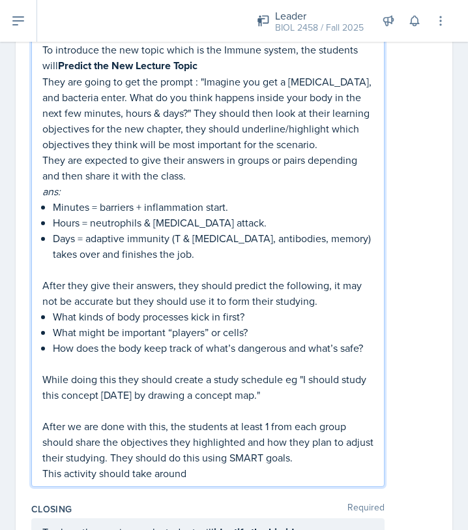
click at [47, 74] on p "To introduce the new topic which is the Immune system, the students will Predic…" at bounding box center [207, 58] width 331 height 32
click at [45, 74] on p "To introduce the new topic which is the Immune system, the students will Predic…" at bounding box center [207, 58] width 331 height 32
click at [42, 74] on p "To introduce the new topic which is the Immune system, the students will Predic…" at bounding box center [207, 58] width 331 height 32
drag, startPoint x: 42, startPoint y: 80, endPoint x: 304, endPoint y: 483, distance: 480.6
click at [304, 481] on div "The first activity is Post Exam Survey This will be in a Google Form so I can g…" at bounding box center [207, 198] width 331 height 565
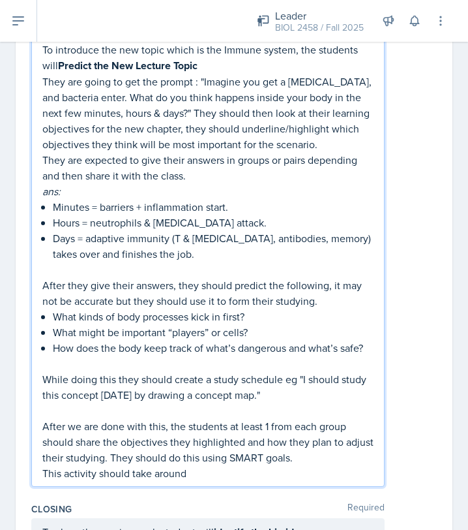
copy div "Lo ipsumdolo sit ame conse adipi el sed Doeius tempor, inc utlabore etdo Magnaa…"
click at [348, 340] on p "What might be important “players” or cells?" at bounding box center [213, 332] width 321 height 16
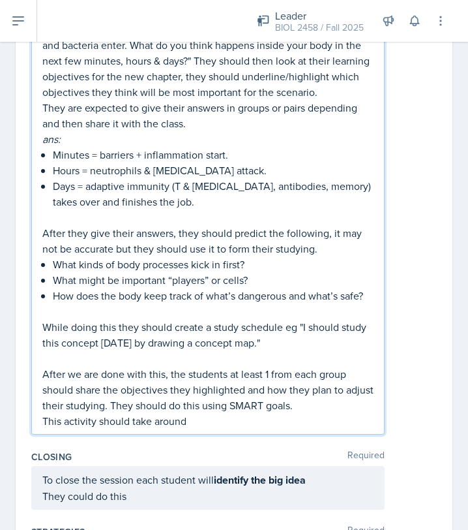
scroll to position [648, 0]
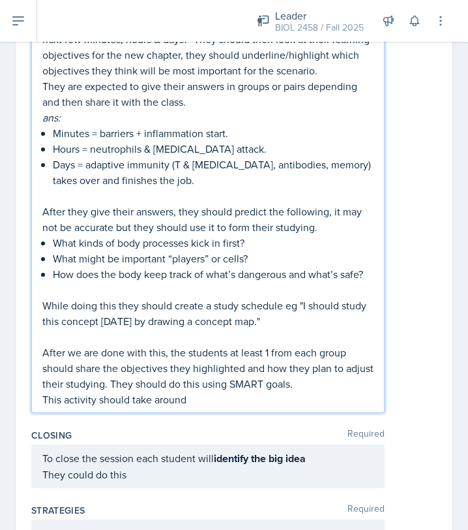
click at [217, 407] on p "This activity should take around" at bounding box center [207, 399] width 331 height 16
drag, startPoint x: 189, startPoint y: 433, endPoint x: 245, endPoint y: 434, distance: 56.1
click at [245, 407] on p "This activity should take around 25-20 mins" at bounding box center [207, 399] width 331 height 16
click at [209, 406] on u "25-20 mins" at bounding box center [213, 399] width 52 height 14
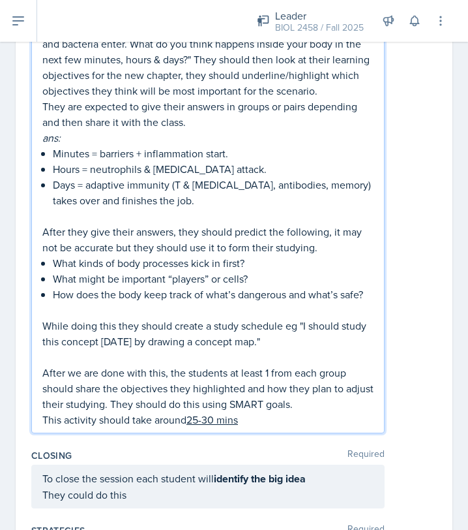
scroll to position [635, 0]
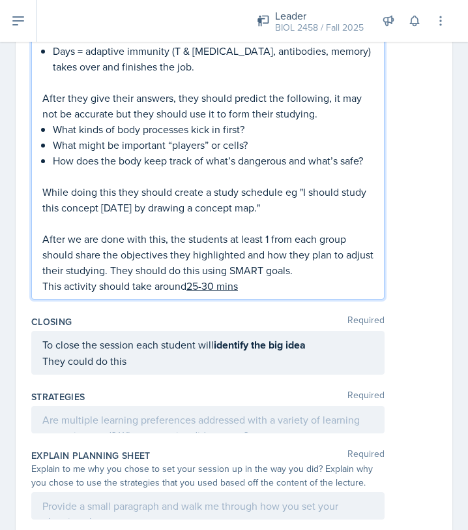
click at [241, 369] on p "They could do this" at bounding box center [207, 361] width 331 height 16
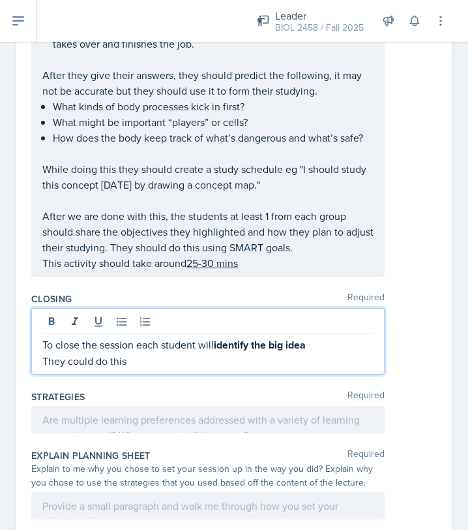
drag, startPoint x: 131, startPoint y: 393, endPoint x: 61, endPoint y: 393, distance: 70.5
click at [61, 369] on p "They could do this" at bounding box center [207, 361] width 331 height 16
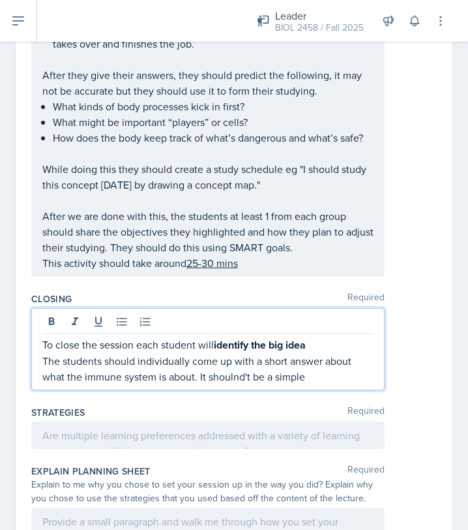
click at [239, 384] on p "The students should individually come up with a short answer about what the imm…" at bounding box center [207, 368] width 331 height 31
click at [238, 384] on p "The students should individually come up with a short answer about what the imm…" at bounding box center [207, 368] width 331 height 31
click at [321, 384] on p "The students should individually come up with a short answer about what the imm…" at bounding box center [207, 368] width 331 height 31
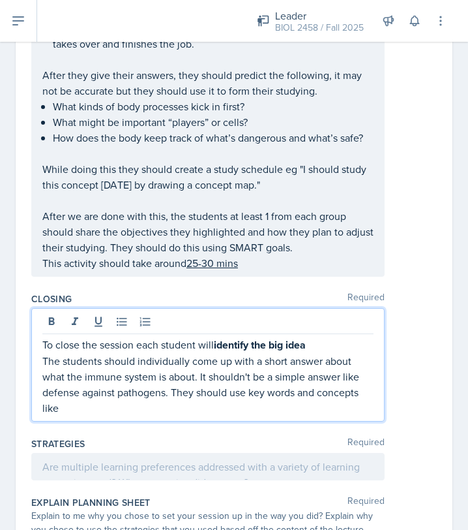
click at [79, 416] on p "The students should individually come up with a short answer about what the imm…" at bounding box center [207, 384] width 331 height 63
click at [74, 416] on p "The students should individually come up with a short answer about what the imm…" at bounding box center [207, 384] width 331 height 63
click at [136, 416] on p "The students should individually come up with a short answer about what the imm…" at bounding box center [207, 384] width 331 height 63
click at [208, 416] on p "The students should individually come up with a short answer about what the imm…" at bounding box center [207, 384] width 331 height 63
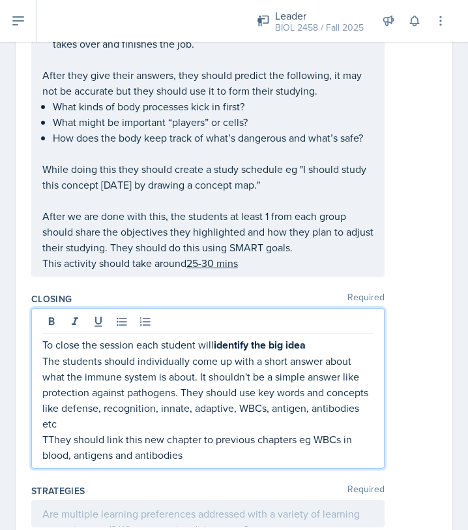
click at [47, 463] on p "TThey should link this new chapter to previous chapters eg WBCs in blood, antig…" at bounding box center [207, 446] width 331 height 31
click at [124, 326] on icon at bounding box center [122, 322] width 10 height 8
click at [42, 391] on p "The students should individually come up with a short answer about what the imm…" at bounding box center [207, 392] width 331 height 78
click at [120, 328] on icon at bounding box center [121, 321] width 13 height 13
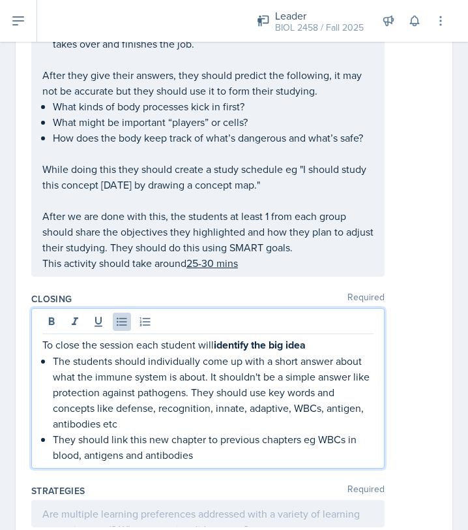
click at [208, 463] on p "They should link this new chapter to previous chapters eg WBCs in blood, antige…" at bounding box center [213, 446] width 321 height 31
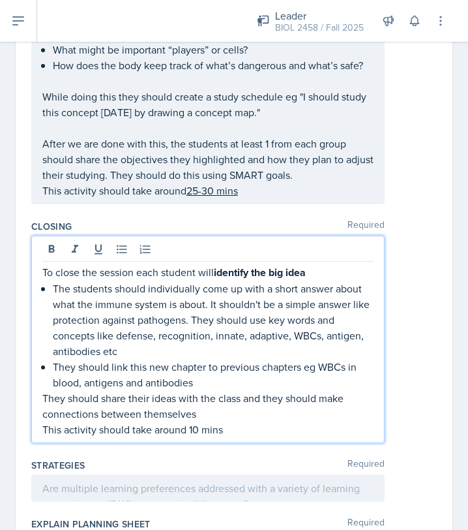
scroll to position [840, 0]
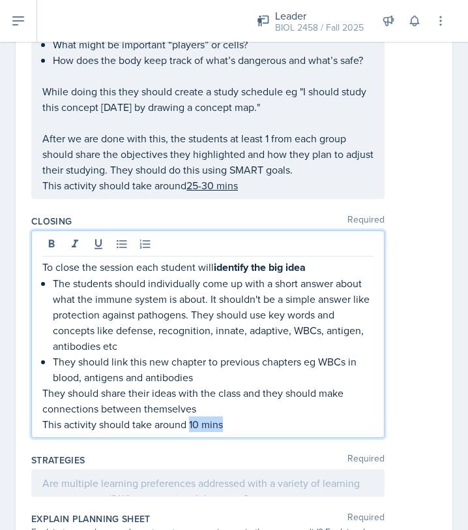
drag, startPoint x: 189, startPoint y: 452, endPoint x: 226, endPoint y: 452, distance: 37.2
click at [226, 432] on p "This activity should take around 10 mins" at bounding box center [207, 424] width 331 height 16
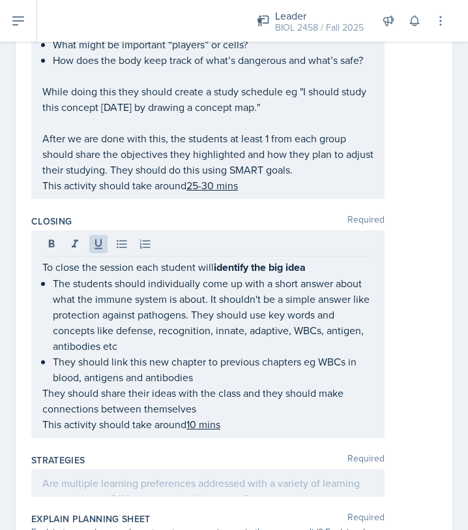
click at [251, 448] on div "Closing Required To close the session each student will identify the big idea T…" at bounding box center [234, 328] width 406 height 239
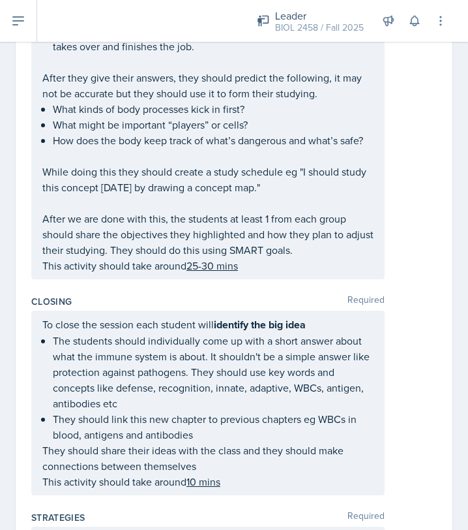
scroll to position [746, 0]
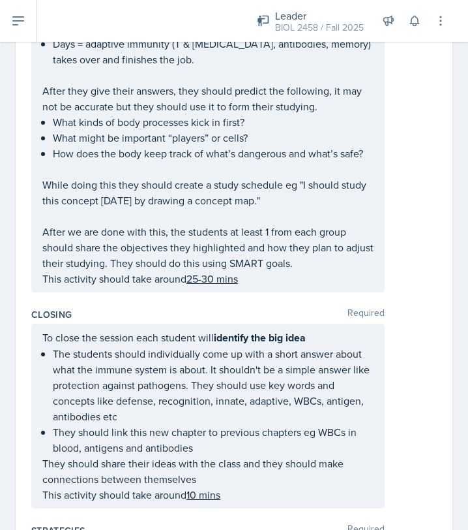
click at [255, 286] on p "This activity should take around 25-30 mins" at bounding box center [207, 279] width 331 height 16
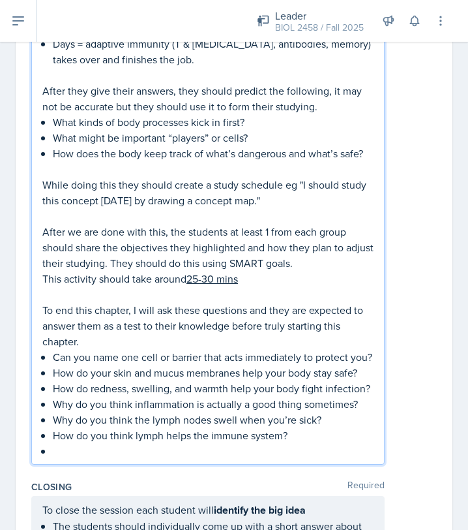
click at [116, 349] on p "To end this chapter, I will ask these questions and they are expected to answer…" at bounding box center [207, 325] width 331 height 47
drag, startPoint x: 159, startPoint y: 371, endPoint x: 196, endPoint y: 372, distance: 37.9
click at [196, 349] on p "To end this chapter, I will ask these questions and they are expected to answer…" at bounding box center [207, 325] width 331 height 47
click at [74, 459] on p at bounding box center [213, 451] width 321 height 16
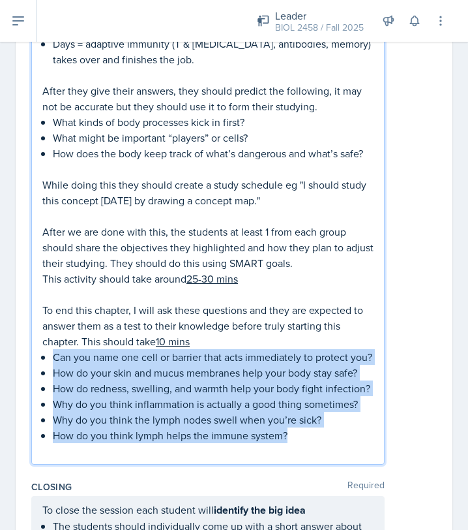
drag, startPoint x: 53, startPoint y: 388, endPoint x: 311, endPoint y: 463, distance: 267.6
click at [311, 459] on ul "Can you name one cell or barrier that acts immediately to protect you? How do y…" at bounding box center [213, 404] width 321 height 110
copy ul "Can you name one cell or barrier that acts immediately to protect you? How do y…"
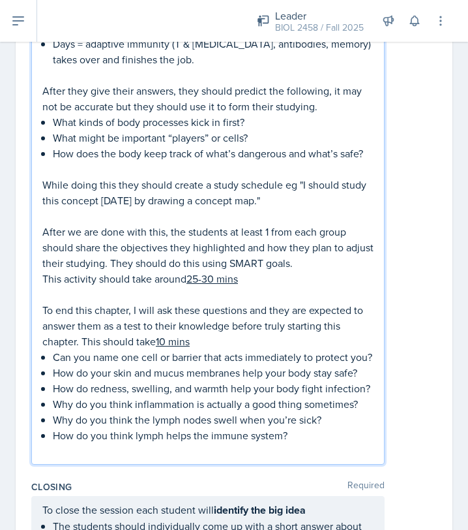
click at [388, 458] on div "The first activity is Post Exam Survey This will be in a Google Form so I can g…" at bounding box center [234, 79] width 406 height 772
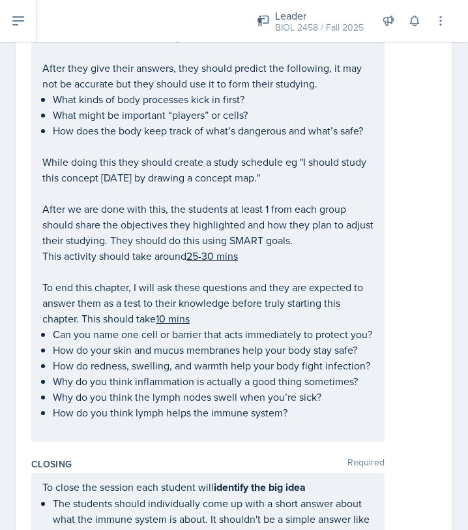
scroll to position [746, 0]
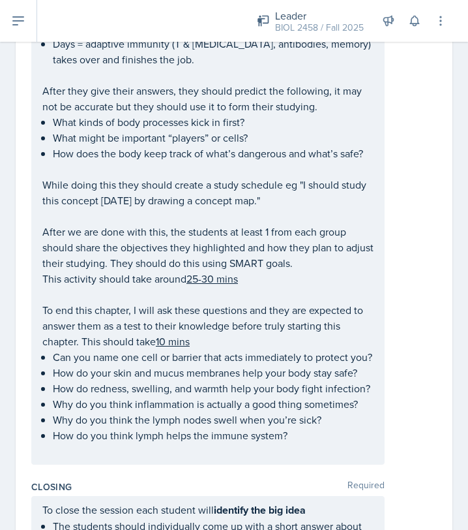
click at [374, 389] on div "The first activity is Post Exam Survey This will be in a Google Form so I can g…" at bounding box center [208, 90] width 354 height 749
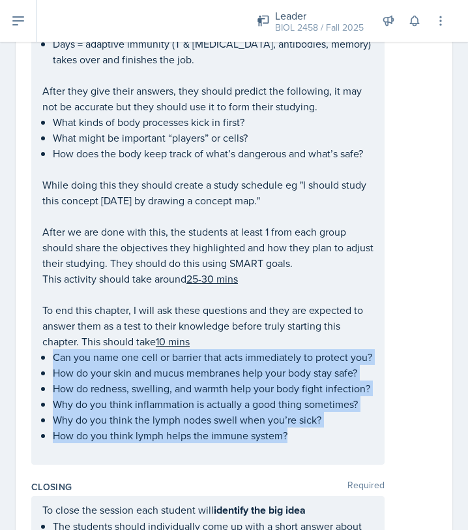
scroll to position [769, 0]
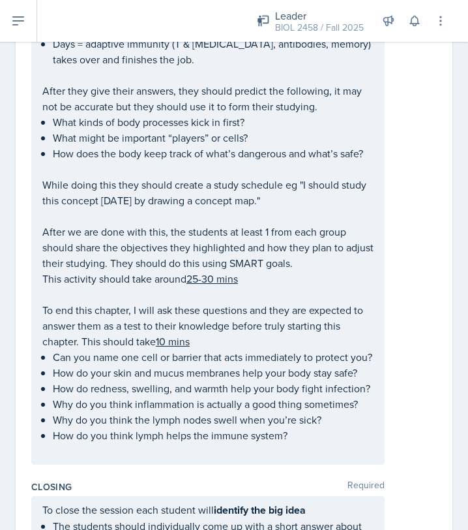
click at [382, 387] on div "The first activity is Post Exam Survey This will be in a Google Form so I can g…" at bounding box center [208, 79] width 354 height 772
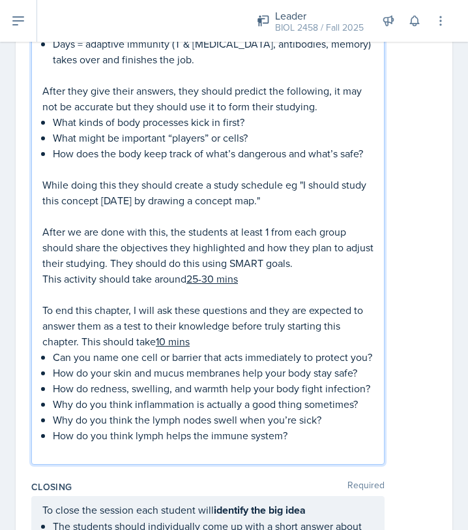
click at [378, 386] on div "The first activity is Post Exam Survey This will be in a Google Form so I can g…" at bounding box center [208, 79] width 354 height 772
click at [375, 386] on div "The first activity is Post Exam Survey This will be in a Google Form so I can g…" at bounding box center [208, 79] width 354 height 772
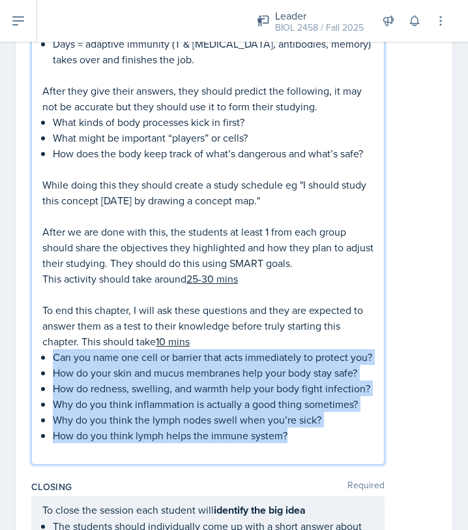
click at [368, 365] on p "Can you name one cell or barrier that acts immediately to protect you?" at bounding box center [213, 357] width 321 height 16
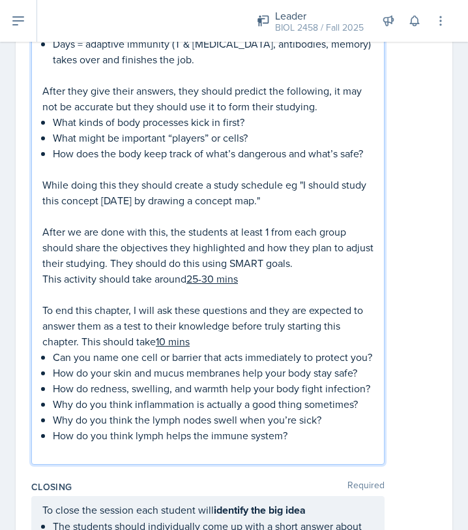
click at [373, 365] on p "Can you name one cell or barrier that acts immediately to protect you?" at bounding box center [213, 357] width 321 height 16
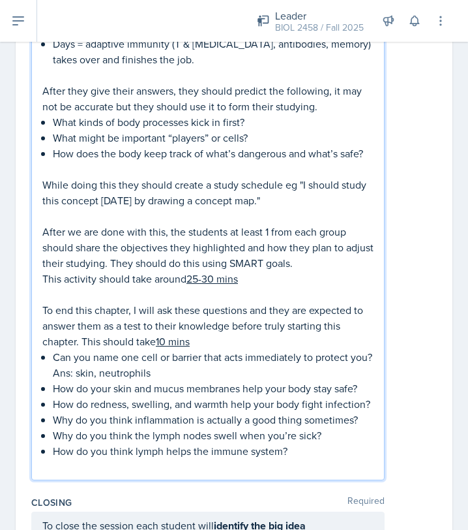
click at [370, 396] on p "How do your skin and mucus membranes help your body stay safe?" at bounding box center [213, 388] width 321 height 16
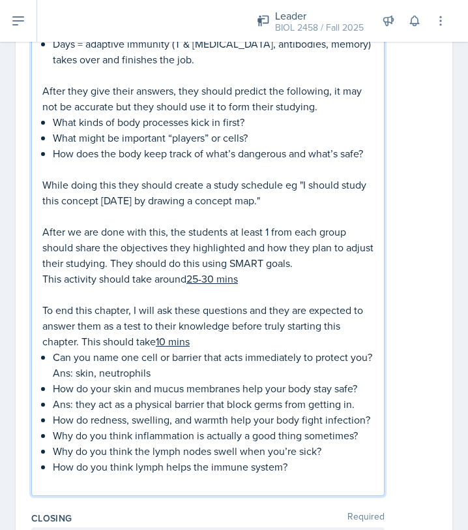
click at [369, 427] on p "How do redness, swelling, and warmth help your body fight infection?" at bounding box center [213, 420] width 321 height 16
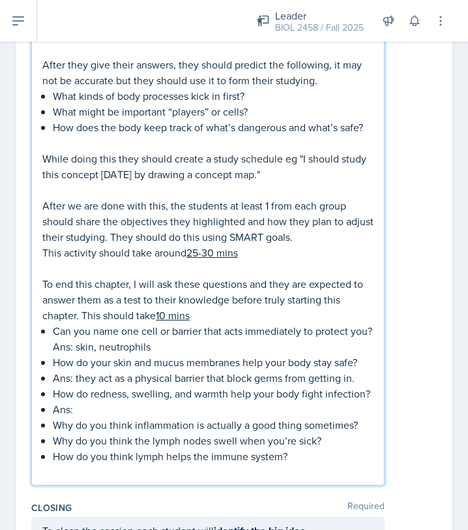
scroll to position [798, 0]
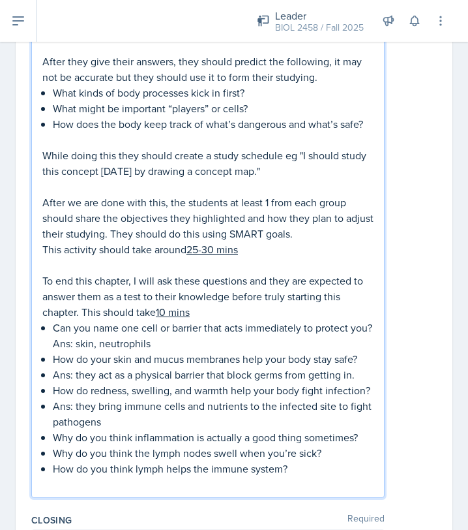
click at [367, 445] on p "Why do you think inflammation is actually a good thing sometimes?" at bounding box center [213, 437] width 321 height 16
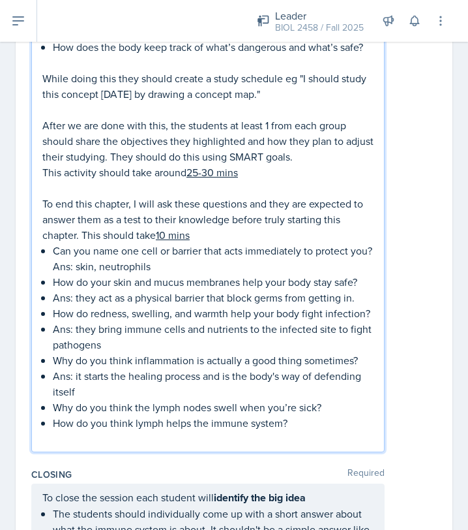
scroll to position [881, 0]
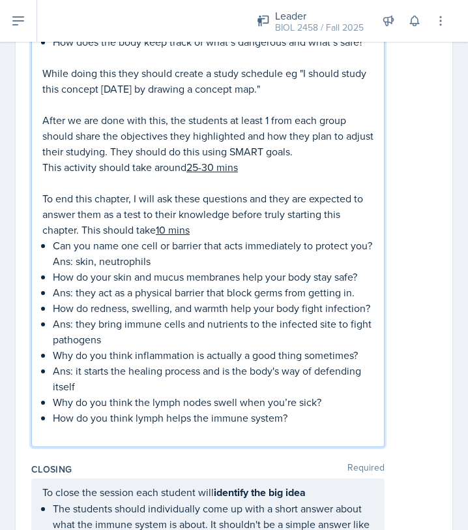
click at [341, 410] on p "Why do you think the lymph nodes swell when you’re sick?" at bounding box center [213, 402] width 321 height 16
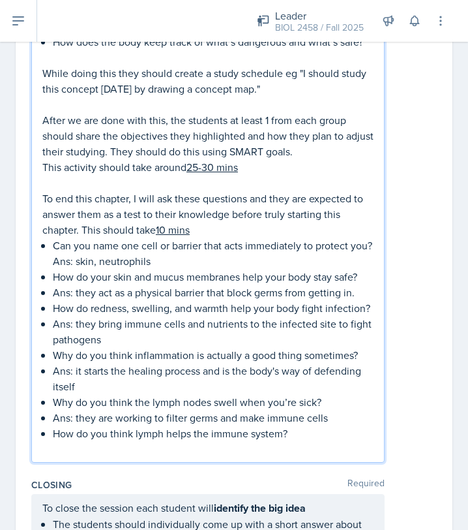
click at [306, 441] on p "How do you think lymph helps the immune system?" at bounding box center [213, 433] width 321 height 16
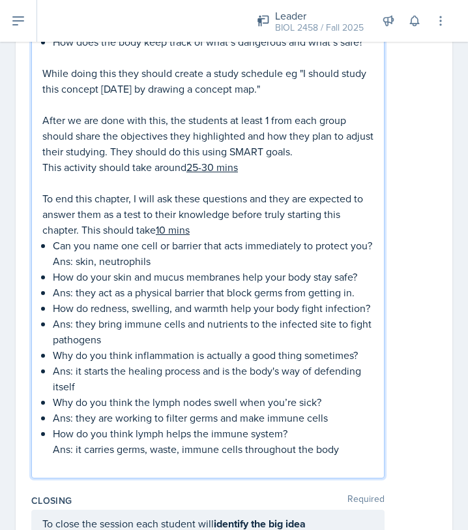
click at [50, 445] on div "The first activity is Post Exam Survey This will be in a Google Form so I can g…" at bounding box center [207, 41] width 331 height 862
click at [53, 394] on li "Ans: it starts the healing process and is the body's way of defending itself" at bounding box center [213, 378] width 321 height 31
click at [53, 347] on li "Ans: they bring immune cells and nutrients to the infected site to fight pathog…" at bounding box center [213, 331] width 321 height 31
click at [52, 322] on div "The first activity is Post Exam Survey This will be in a Google Form so I can g…" at bounding box center [207, 41] width 331 height 862
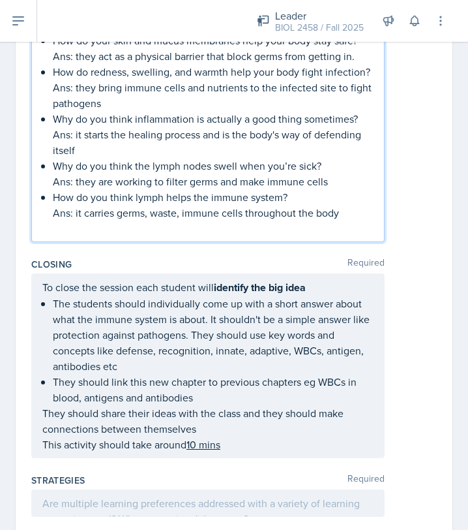
scroll to position [1148, 0]
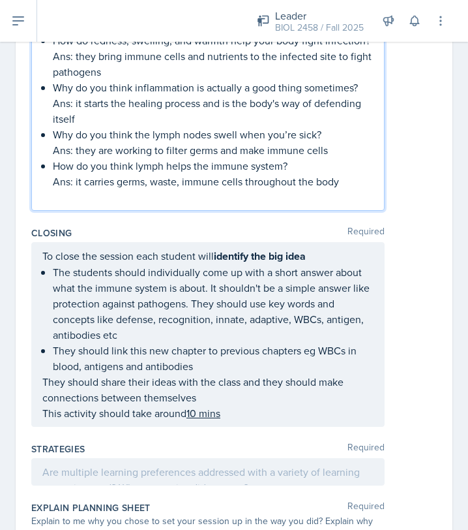
click at [231, 421] on div "To close the session each student will identify the big idea The students shoul…" at bounding box center [207, 334] width 331 height 173
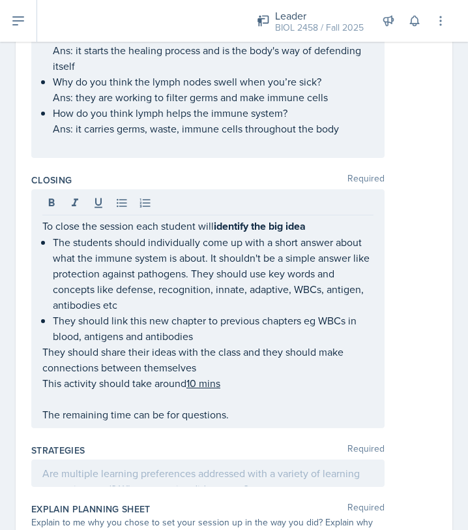
scroll to position [1272, 0]
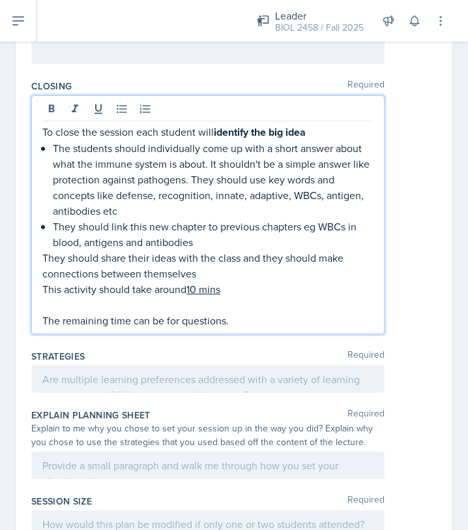
click at [315, 58] on p at bounding box center [213, 50] width 321 height 16
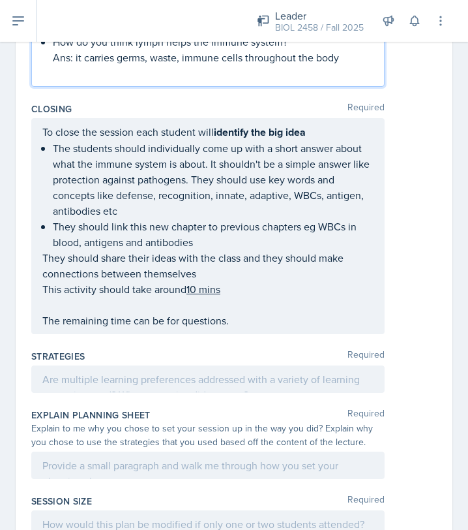
scroll to position [1295, 0]
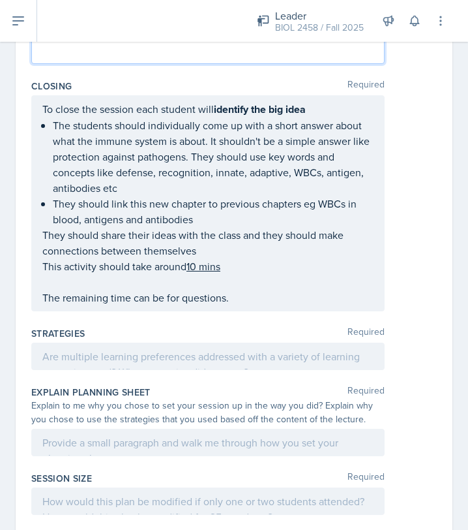
copy div "The first activity is Post Exam Survey This will be in a Google Form so I can g…"
click at [357, 196] on p "The students should individually come up with a short answer about what the imm…" at bounding box center [213, 156] width 321 height 78
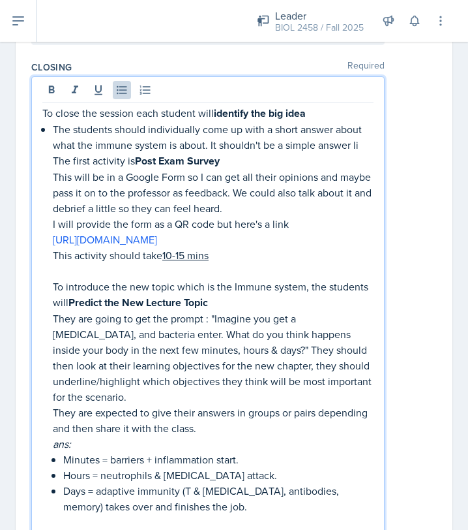
scroll to position [1296, 0]
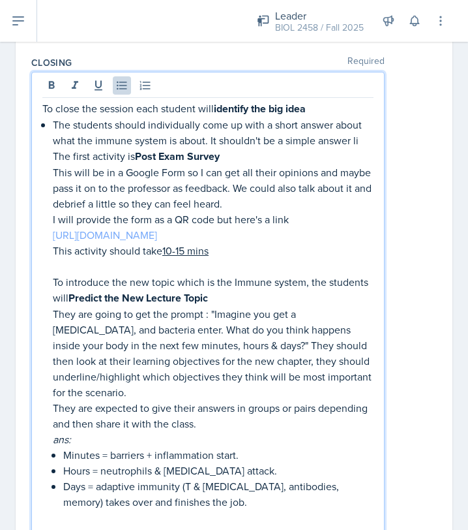
click at [157, 242] on link "[URL][DOMAIN_NAME]" at bounding box center [105, 235] width 104 height 14
click at [331, 201] on p "This will be in a Google Form so I can get all their opinions and maybe pass it…" at bounding box center [213, 187] width 321 height 47
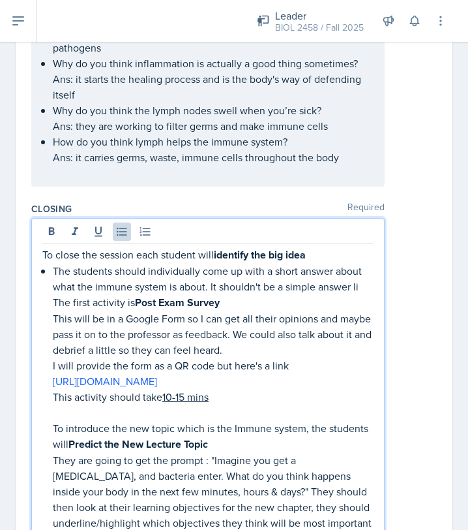
scroll to position [1148, 0]
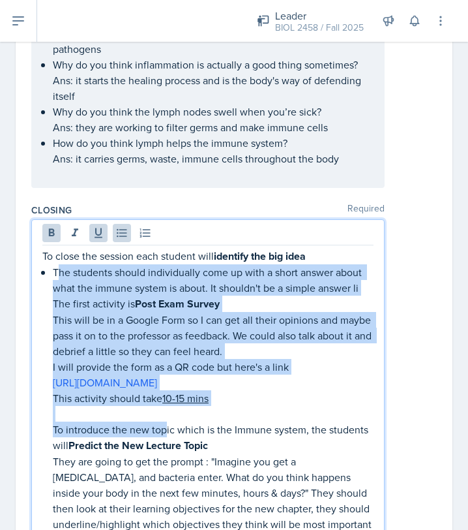
drag, startPoint x: 57, startPoint y: 305, endPoint x: 164, endPoint y: 487, distance: 211.5
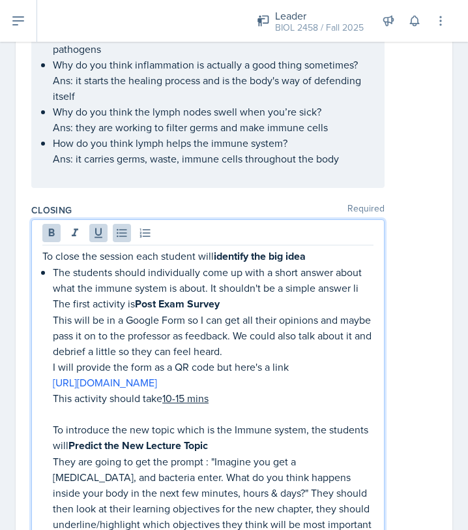
click at [239, 312] on p "The first activity is Post Exam Survey" at bounding box center [213, 304] width 321 height 16
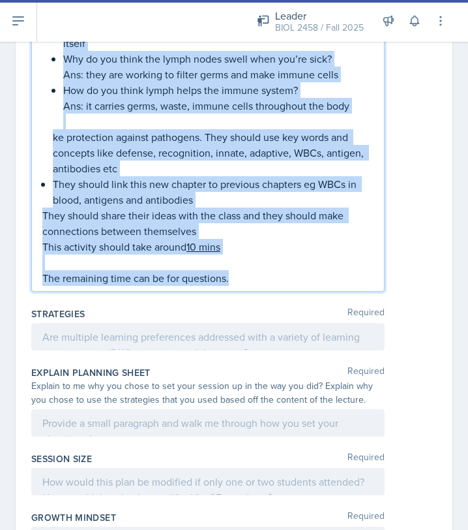
scroll to position [2212, 0]
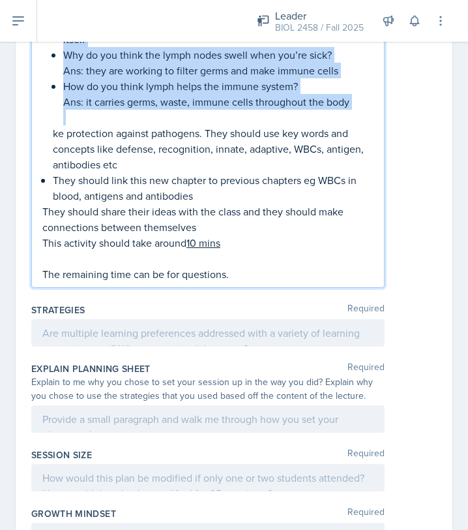
drag, startPoint x: 54, startPoint y: 332, endPoint x: 129, endPoint y: 192, distance: 158.5
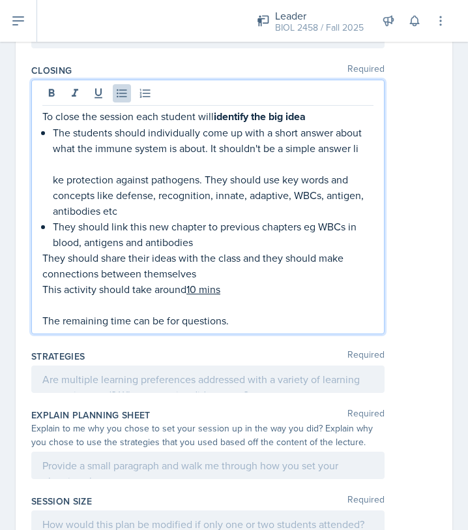
scroll to position [1272, 0]
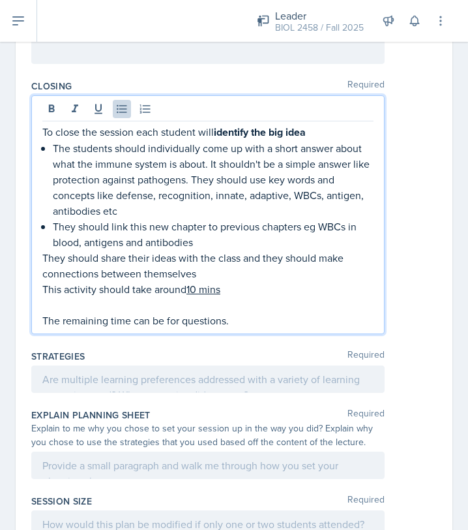
click at [280, 297] on p "This activity should take around 10 mins" at bounding box center [207, 289] width 331 height 16
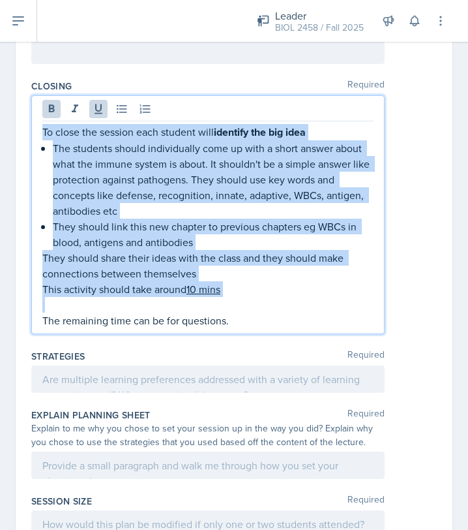
copy div "To close the session each student will identify the big idea The students shoul…"
click at [304, 312] on p at bounding box center [207, 305] width 331 height 16
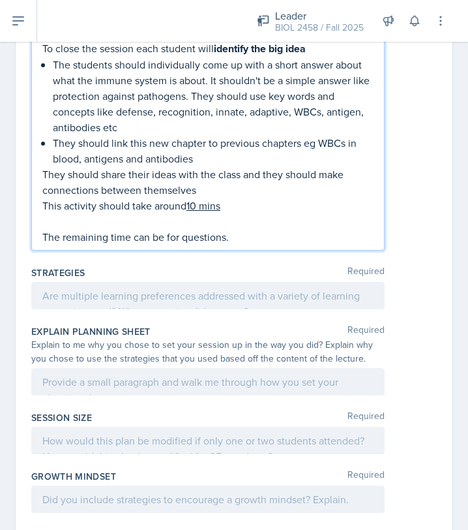
click at [119, 303] on p at bounding box center [207, 296] width 331 height 16
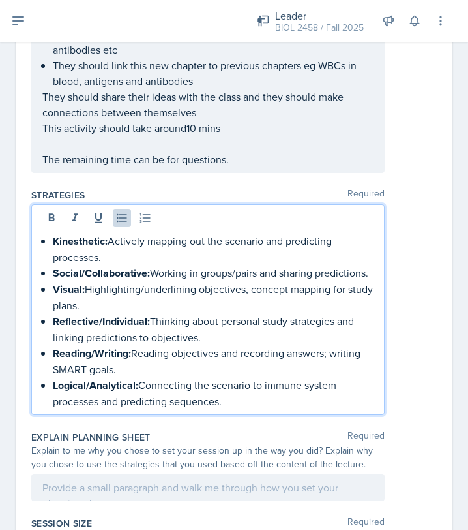
scroll to position [1414, 0]
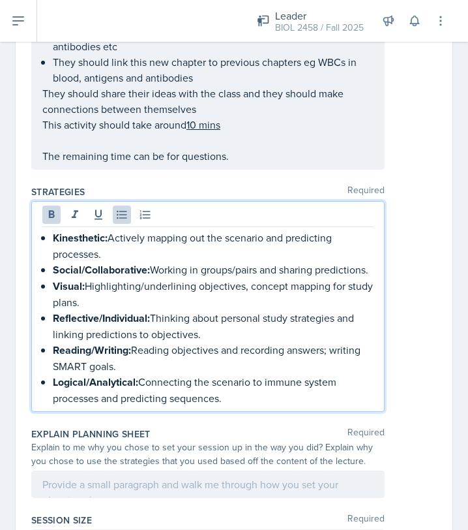
drag, startPoint x: 53, startPoint y: 269, endPoint x: 245, endPoint y: 434, distance: 253.0
click at [245, 412] on div "Kinesthetic: Actively mapping out the scenario and predicting processes. Social…" at bounding box center [208, 306] width 354 height 211
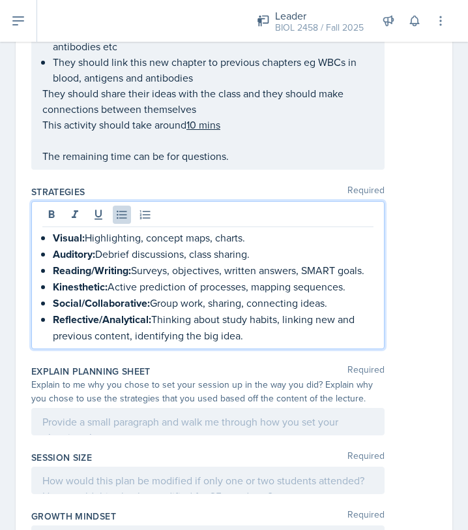
click at [296, 435] on div at bounding box center [208, 421] width 354 height 27
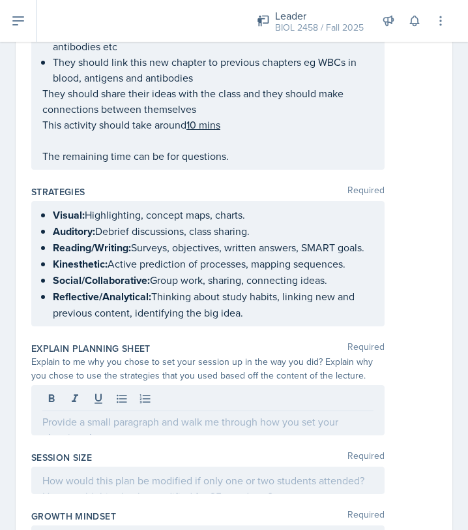
click at [296, 411] on div at bounding box center [207, 400] width 331 height 22
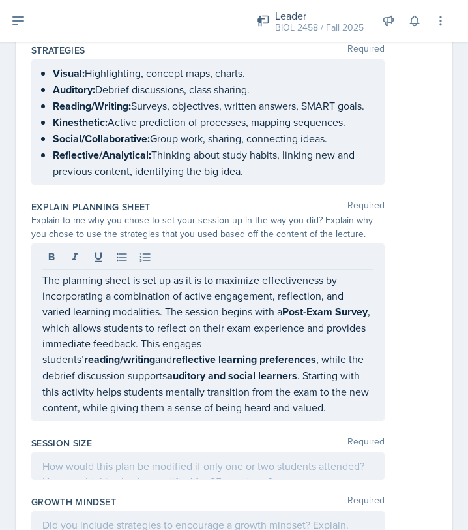
scroll to position [1560, 0]
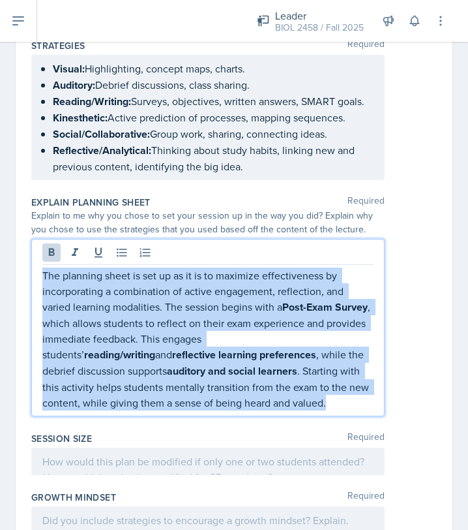
drag, startPoint x: 43, startPoint y: 301, endPoint x: 209, endPoint y: 437, distance: 214.2
click at [209, 416] on div "The planning sheet is set up as it is to maximize effectiveness by incorporatin…" at bounding box center [208, 327] width 354 height 177
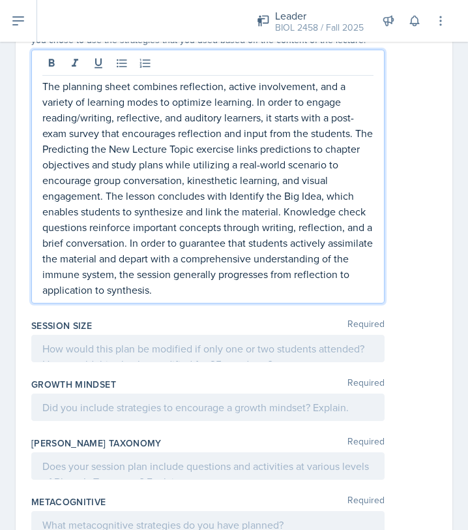
click at [223, 362] on div at bounding box center [208, 348] width 354 height 27
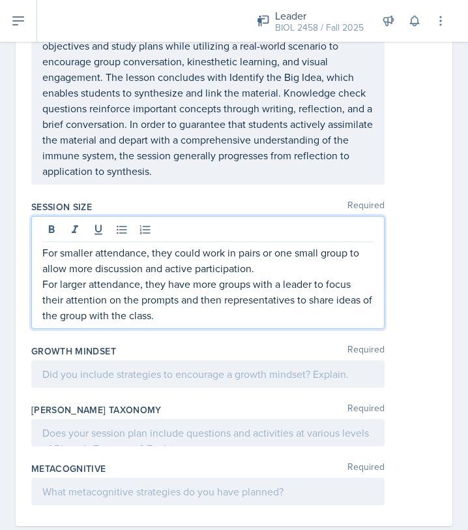
scroll to position [1867, 0]
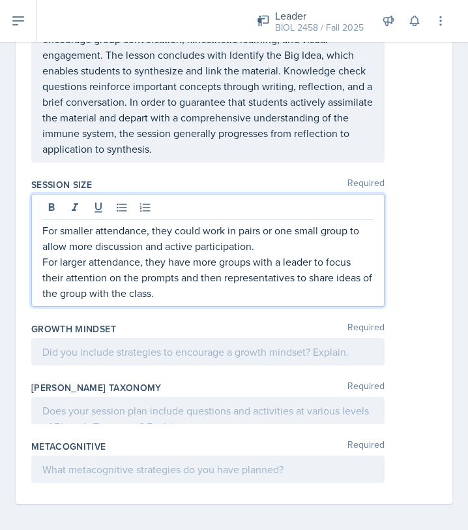
click at [242, 376] on div "Growth Mindset Required" at bounding box center [234, 346] width 406 height 59
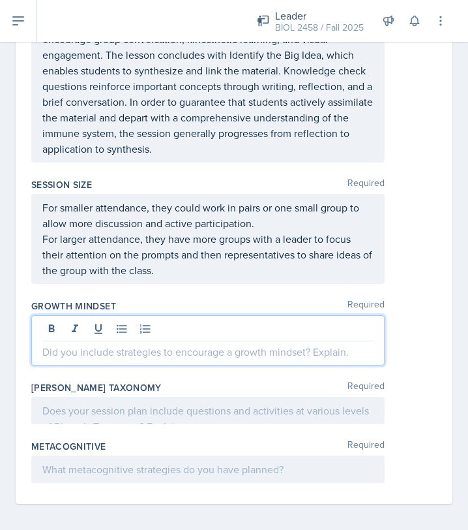
click at [292, 357] on div at bounding box center [208, 340] width 354 height 50
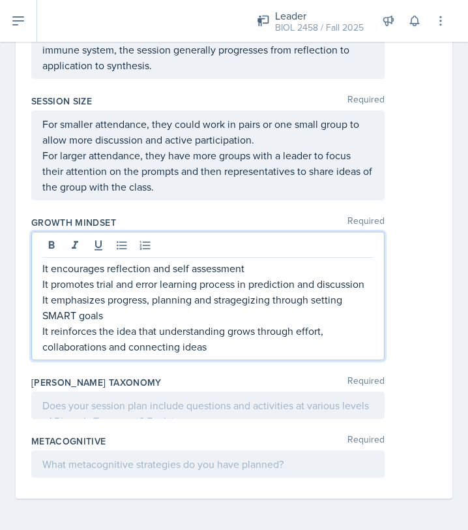
click at [236, 401] on p at bounding box center [207, 405] width 331 height 16
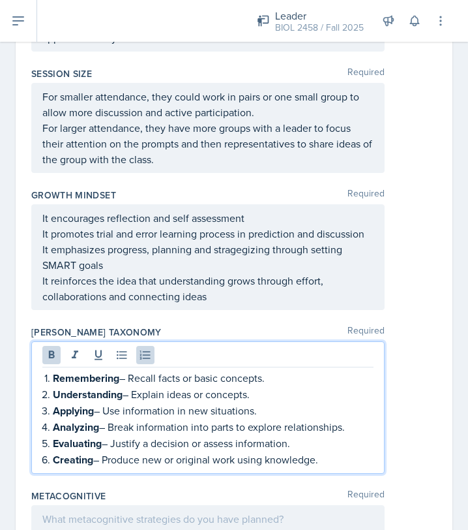
drag, startPoint x: 46, startPoint y: 403, endPoint x: 198, endPoint y: 523, distance: 192.8
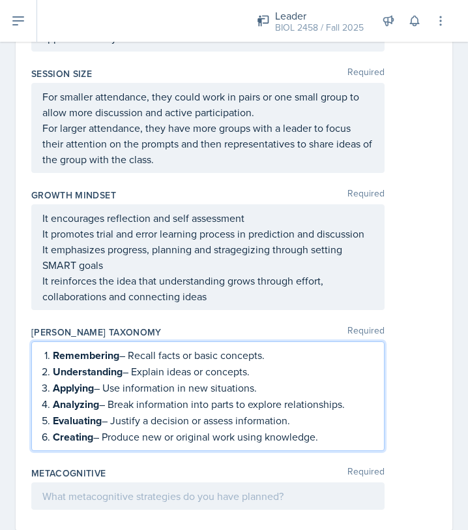
scroll to position [1955, 0]
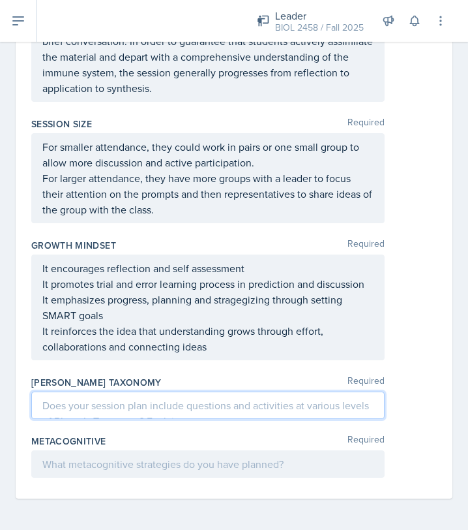
paste div
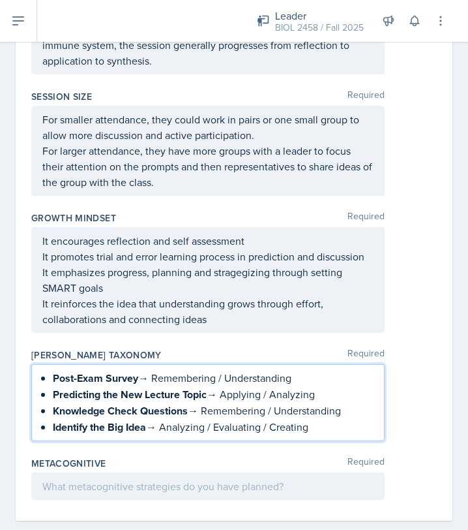
click at [150, 386] on p "Post-Exam Survey → Remembering / Understanding" at bounding box center [213, 378] width 321 height 16
click at [222, 403] on p "Predicting the New Lecture Topic → Applying / Analyzing" at bounding box center [213, 394] width 321 height 16
click at [199, 419] on p "Knowledge Check Questions → Remembering / Understanding" at bounding box center [213, 411] width 321 height 16
click at [159, 435] on p "Identify the Big Idea → Analyzing / Evaluating / Creating" at bounding box center [213, 427] width 321 height 16
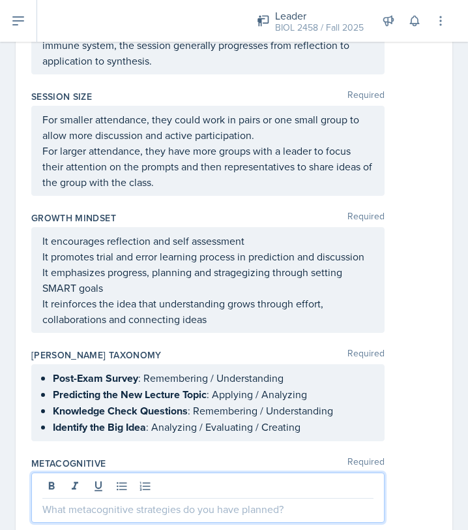
click at [211, 505] on div at bounding box center [208, 497] width 354 height 50
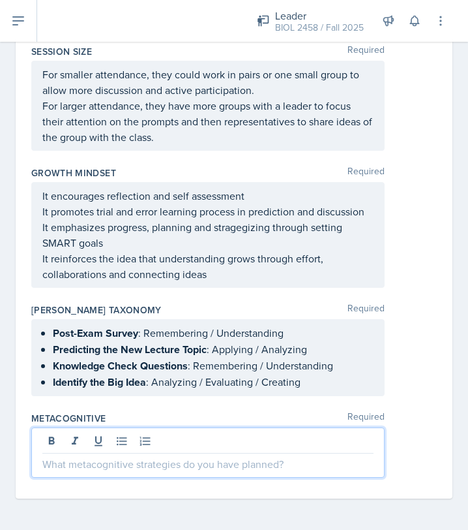
click at [300, 462] on p at bounding box center [207, 464] width 331 height 16
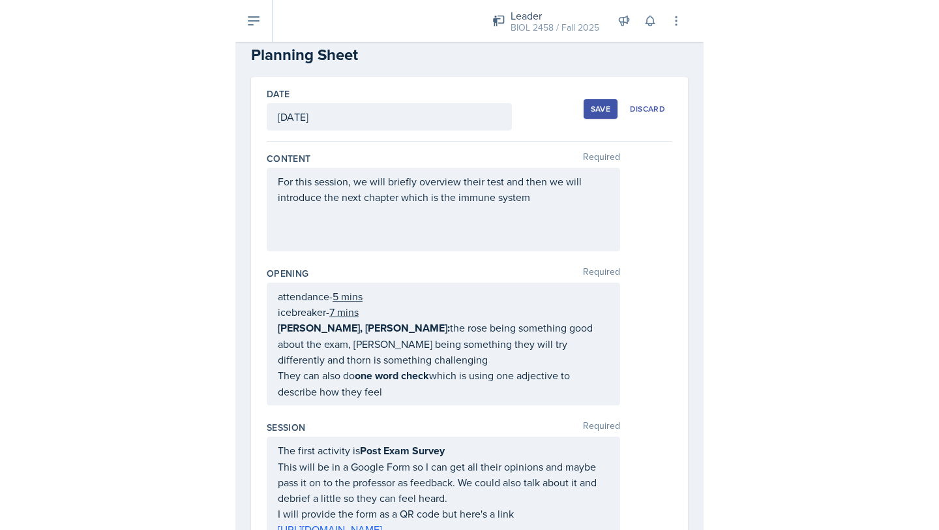
scroll to position [0, 0]
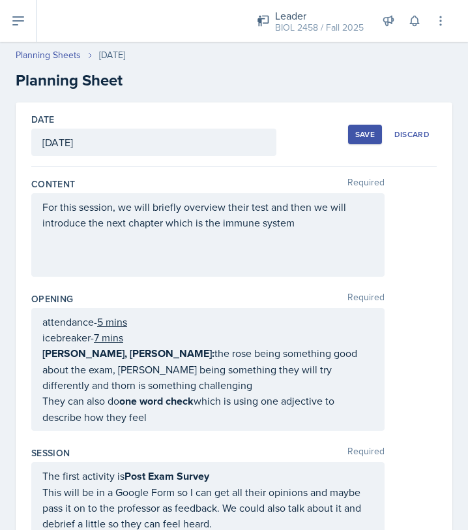
click at [373, 130] on div "Save" at bounding box center [366, 134] width 20 height 10
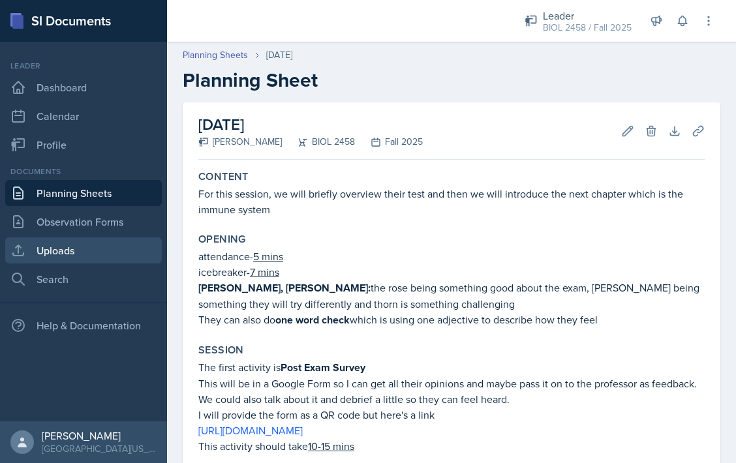
click at [102, 258] on link "Uploads" at bounding box center [83, 250] width 157 height 26
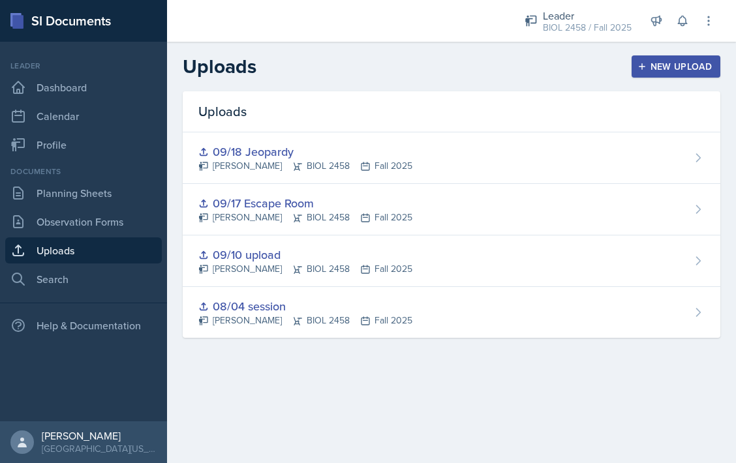
click at [657, 65] on div "New Upload" at bounding box center [676, 66] width 72 height 10
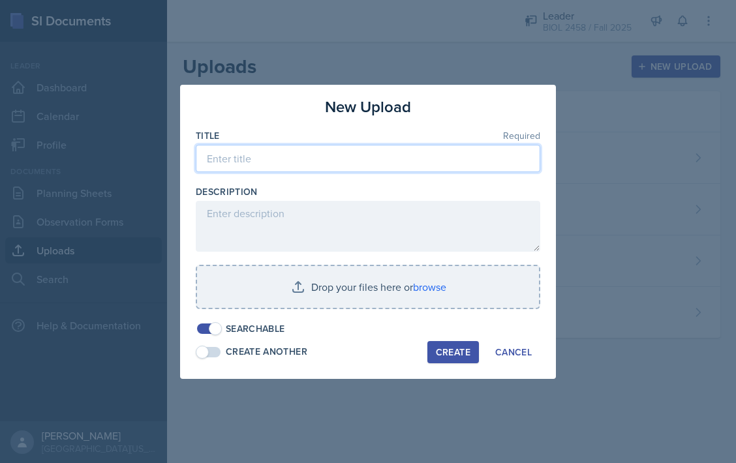
click at [397, 171] on input at bounding box center [368, 158] width 344 height 27
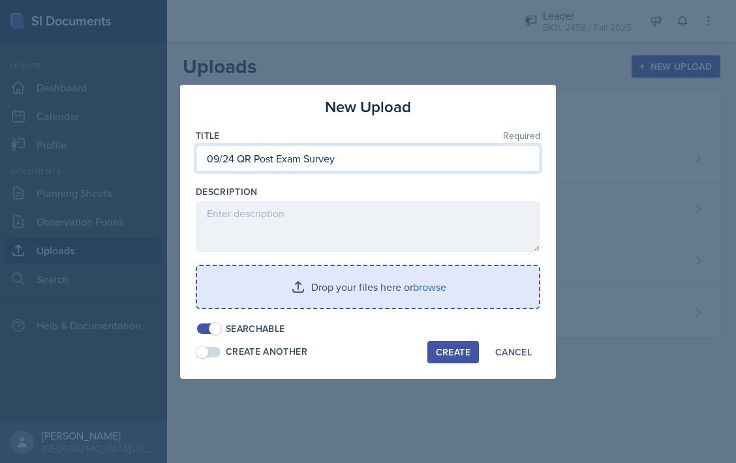
type input "09/24 QR Post Exam Survey"
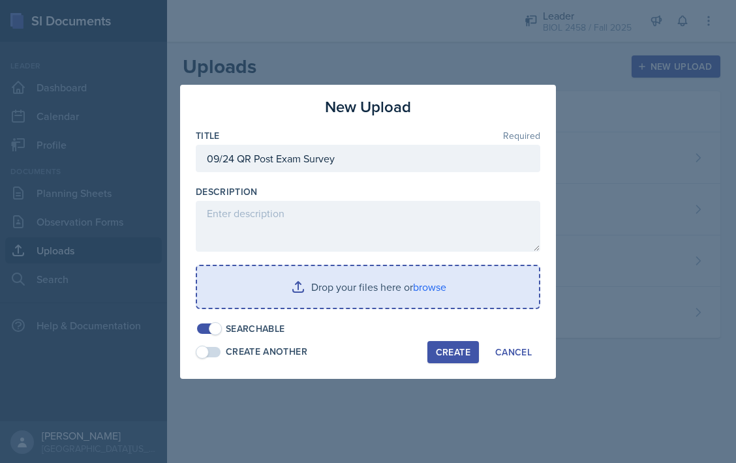
click at [466, 270] on input "file" at bounding box center [368, 287] width 342 height 42
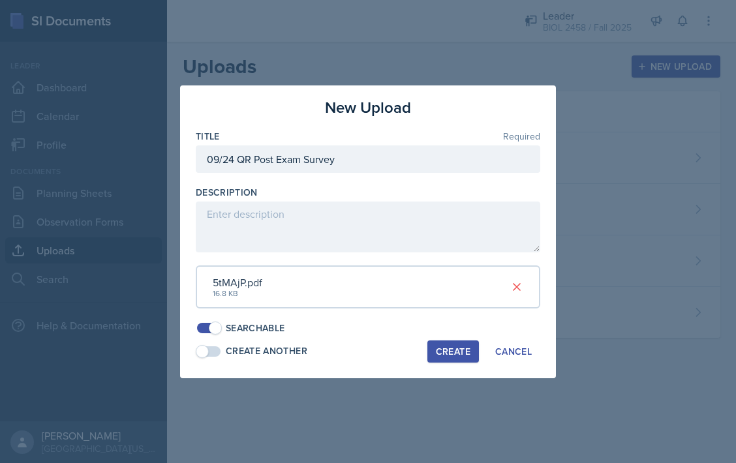
click at [456, 350] on div "Create" at bounding box center [453, 351] width 35 height 10
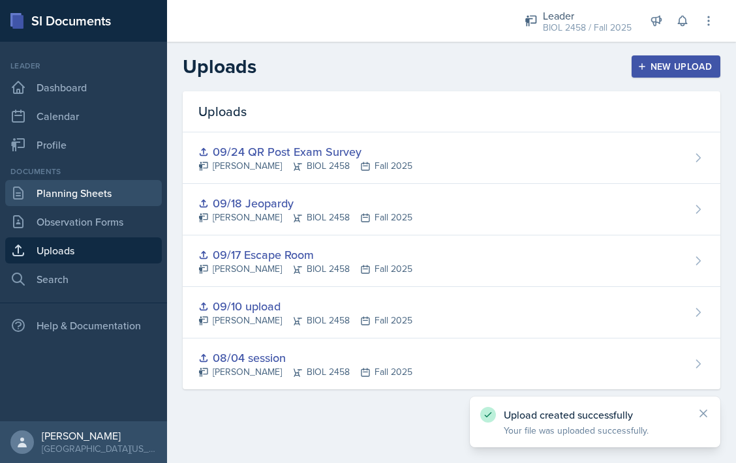
click at [106, 190] on link "Planning Sheets" at bounding box center [83, 193] width 157 height 26
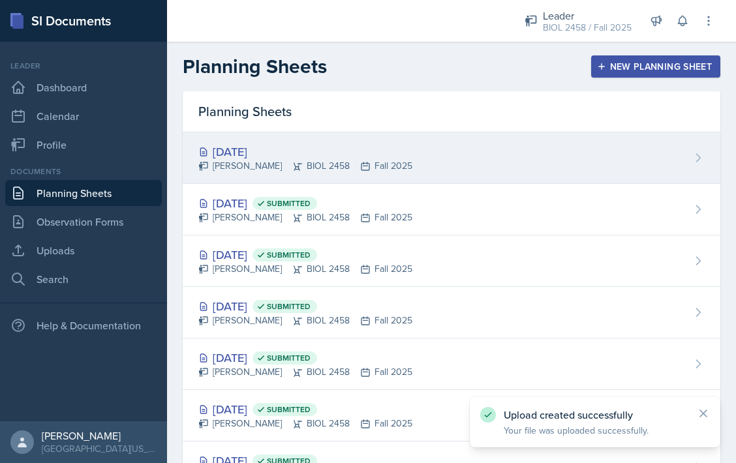
click at [412, 160] on div "[PERSON_NAME] BIOL 2458 Fall 2025" at bounding box center [305, 166] width 214 height 14
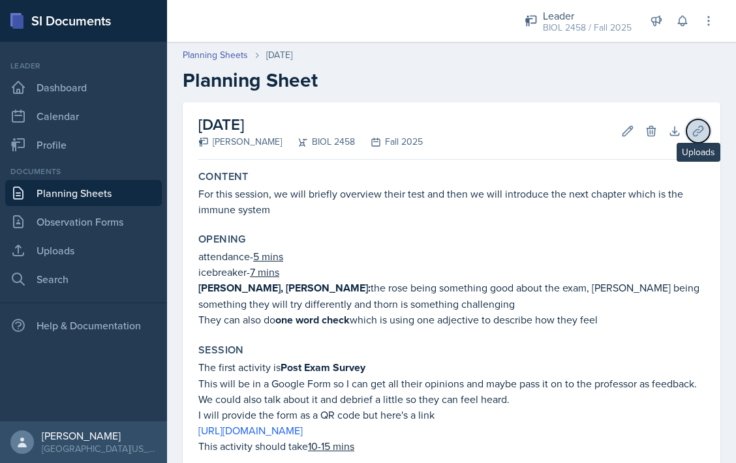
click at [703, 130] on icon at bounding box center [698, 131] width 13 height 13
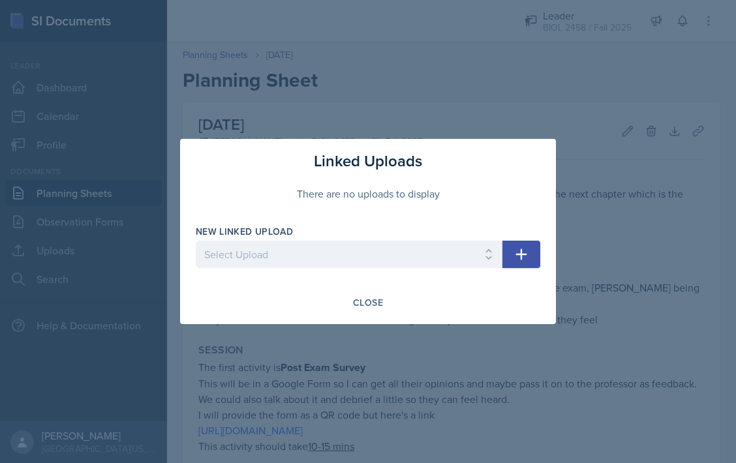
click at [520, 250] on icon "button" at bounding box center [521, 255] width 16 height 16
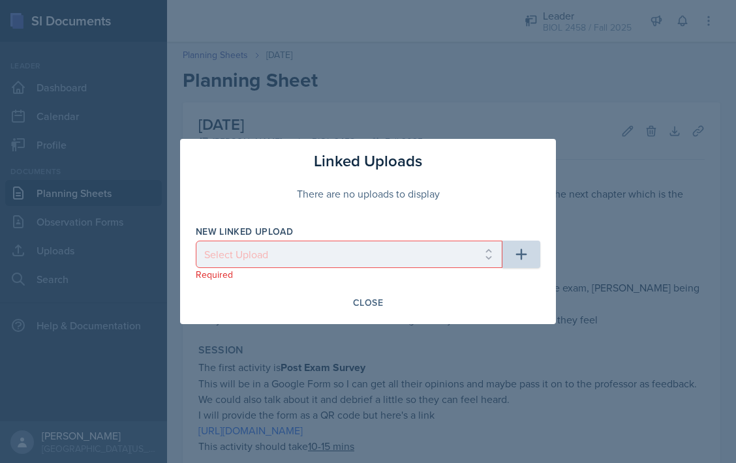
click at [409, 268] on p "Required" at bounding box center [349, 274] width 307 height 13
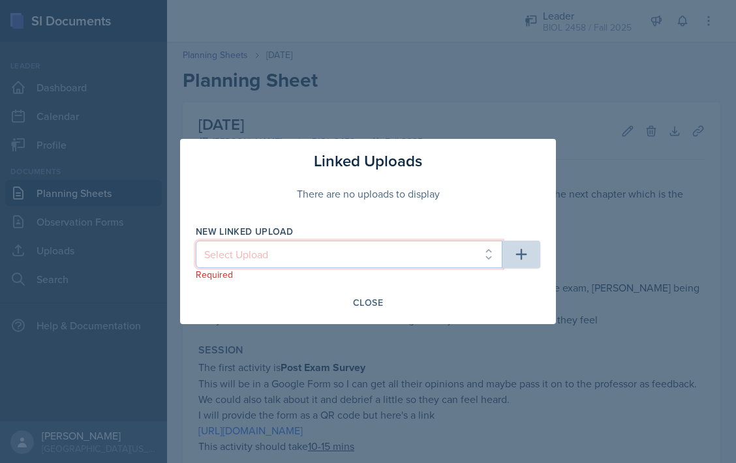
click at [410, 257] on select "Select Upload 09/17 Escape Room 08/04 session 09/10 upload 09/18 Jeopardy 09/24…" at bounding box center [349, 254] width 307 height 27
select select "2602472e-ff1f-4910-b0a5-950ceb52a27b"
click at [196, 241] on select "Select Upload 09/17 Escape Room 08/04 session 09/10 upload 09/18 Jeopardy 09/24…" at bounding box center [349, 254] width 307 height 27
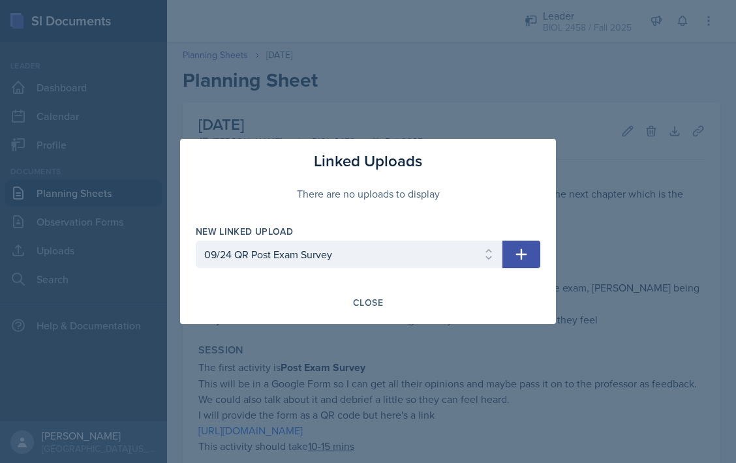
click at [519, 250] on icon "button" at bounding box center [521, 255] width 16 height 16
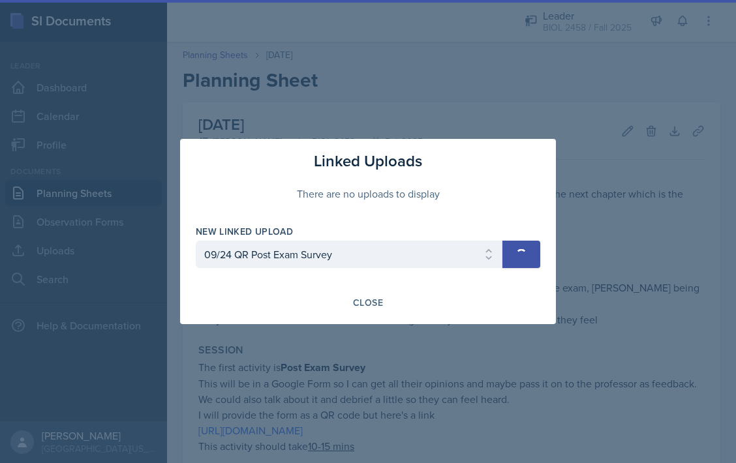
select select
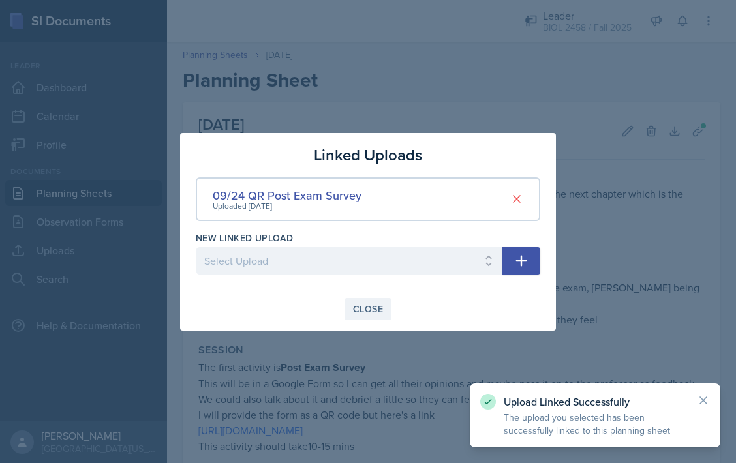
click at [378, 311] on div "Close" at bounding box center [368, 309] width 30 height 10
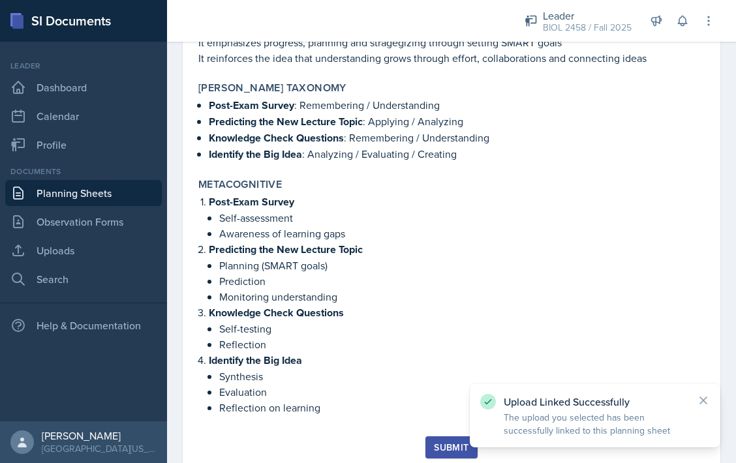
scroll to position [1738, 0]
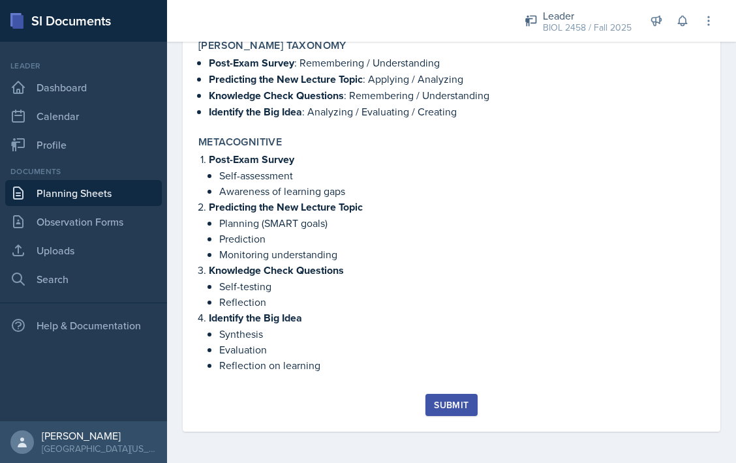
click at [446, 410] on div "Submit" at bounding box center [451, 405] width 35 height 10
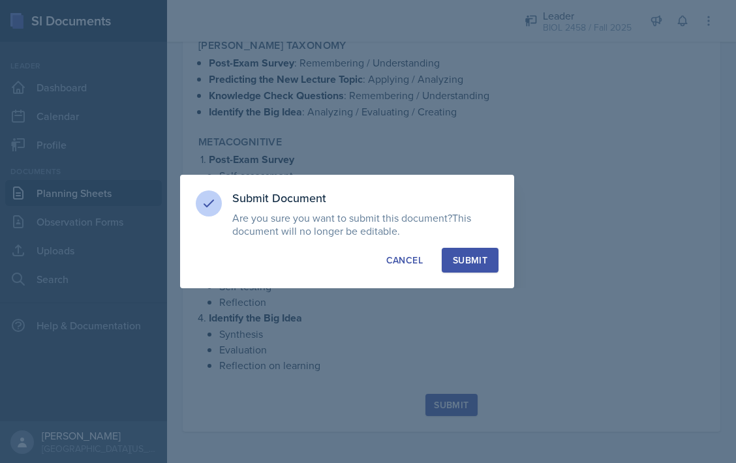
click at [480, 257] on div "Submit" at bounding box center [470, 260] width 35 height 13
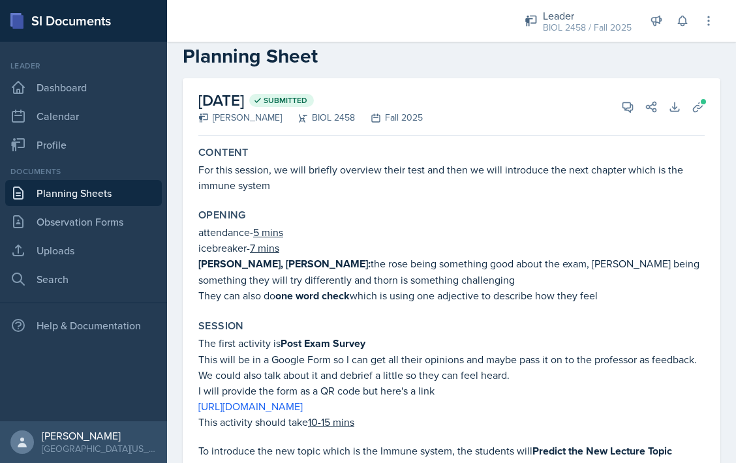
scroll to position [0, 0]
